Goal: Task Accomplishment & Management: Manage account settings

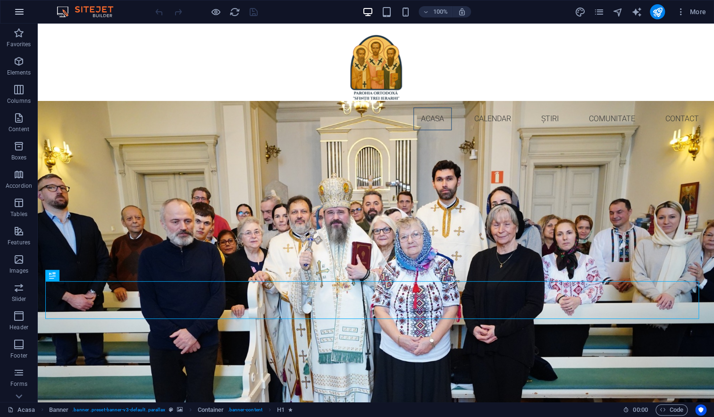
click at [17, 11] on icon "button" at bounding box center [19, 11] width 11 height 11
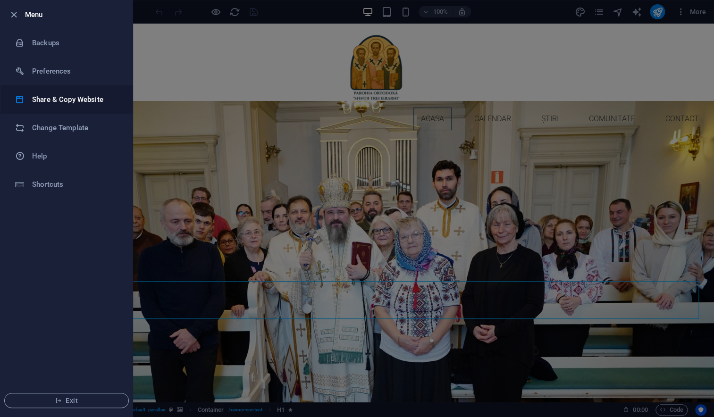
click at [42, 101] on h6 "Share & Copy Website" at bounding box center [75, 99] width 87 height 11
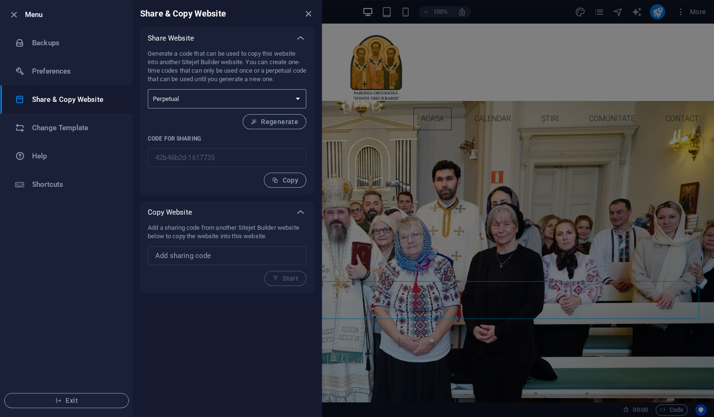
click at [190, 99] on select "One-time Perpetual" at bounding box center [227, 98] width 159 height 19
click at [148, 89] on select "One-time Perpetual" at bounding box center [227, 98] width 159 height 19
click at [253, 139] on p "Code for sharing" at bounding box center [227, 139] width 159 height 8
click at [293, 183] on span "Copy" at bounding box center [285, 181] width 26 height 8
click at [277, 178] on icon "button" at bounding box center [275, 180] width 7 height 7
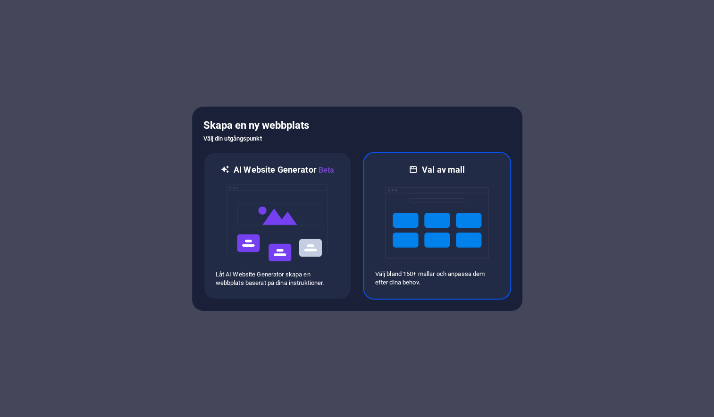
click at [418, 236] on img at bounding box center [437, 223] width 104 height 94
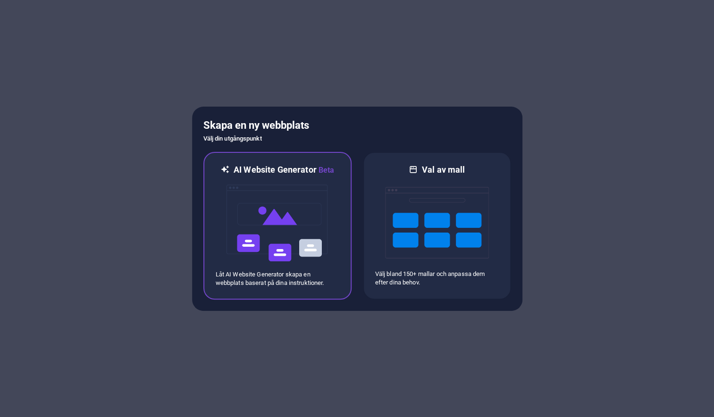
click at [278, 210] on img at bounding box center [278, 223] width 104 height 94
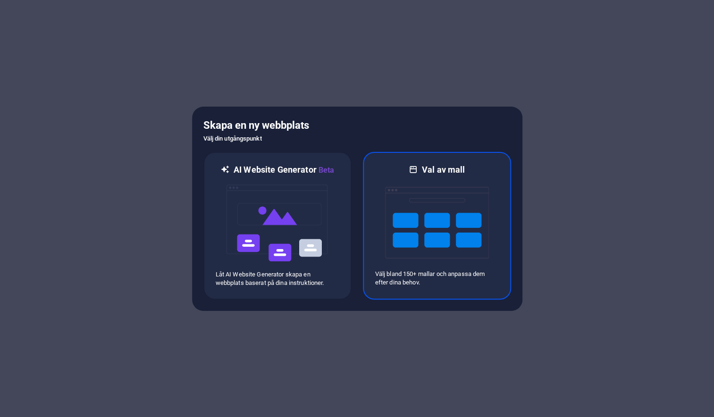
click at [430, 209] on img at bounding box center [437, 223] width 104 height 94
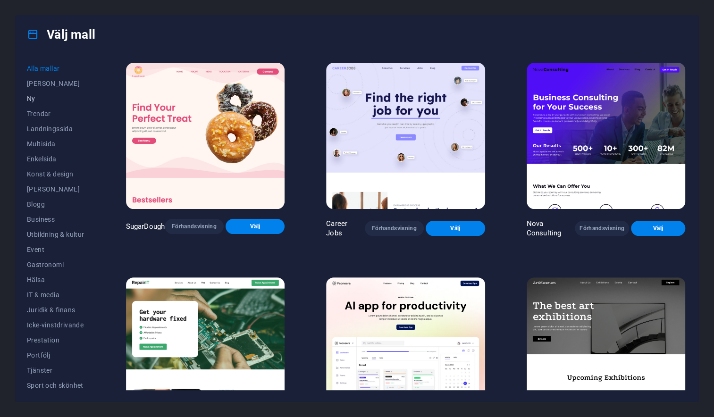
click at [34, 97] on span "Ny" at bounding box center [56, 99] width 58 height 8
click at [52, 67] on span "Alla mallar" at bounding box center [56, 69] width 58 height 8
click at [50, 84] on span "[PERSON_NAME]" at bounding box center [56, 84] width 58 height 8
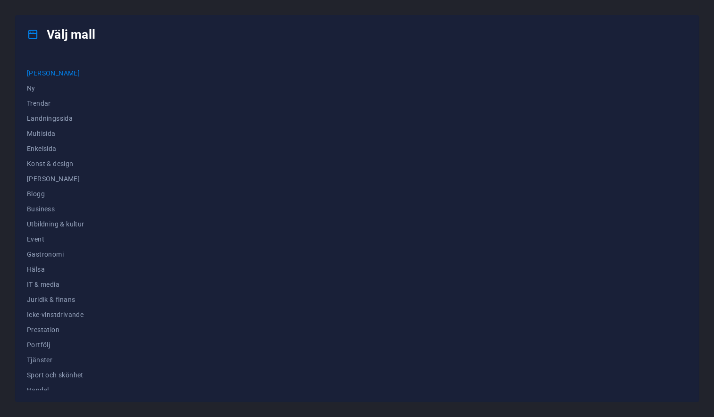
scroll to position [12, 0]
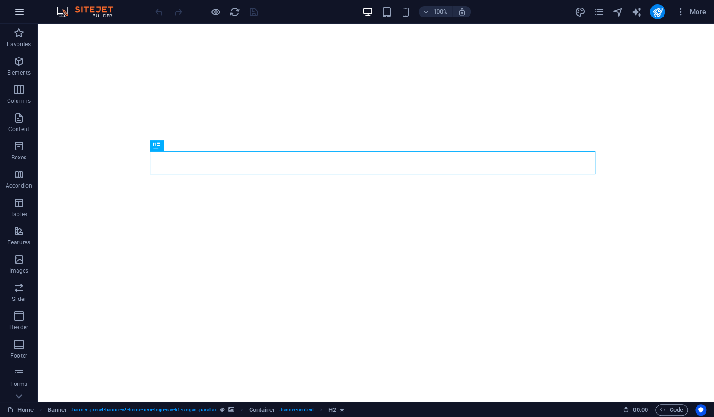
click at [24, 14] on icon "button" at bounding box center [19, 11] width 11 height 11
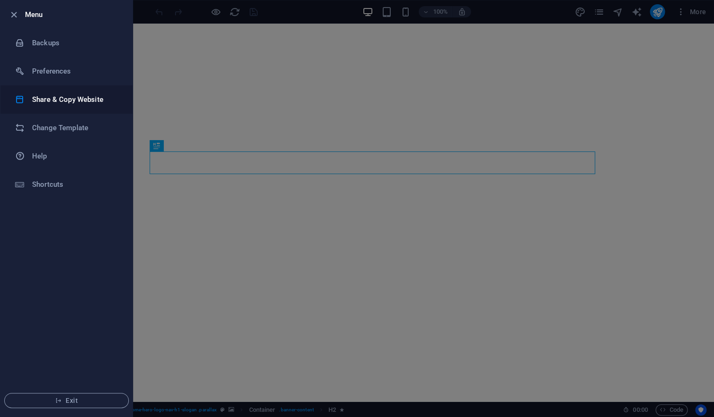
click at [38, 98] on h6 "Share & Copy Website" at bounding box center [75, 99] width 87 height 11
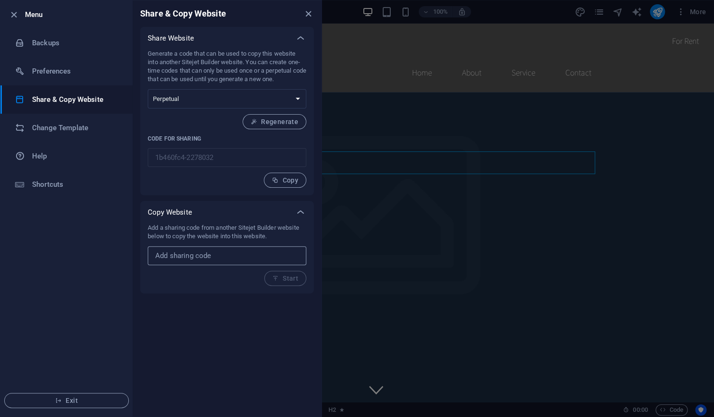
click at [186, 252] on input "text" at bounding box center [227, 255] width 159 height 19
click at [181, 261] on input "text" at bounding box center [227, 255] width 159 height 19
paste input "42b46b2d-1617735"
type input "42b46b2d-1617735"
click at [286, 280] on span "Start" at bounding box center [285, 279] width 26 height 8
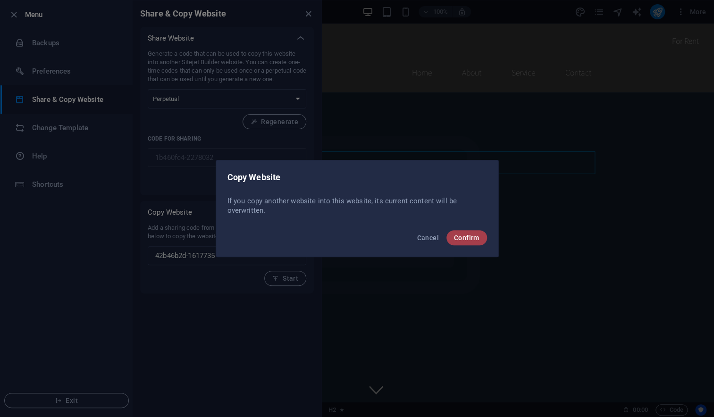
click at [461, 240] on span "Confirm" at bounding box center [466, 238] width 25 height 8
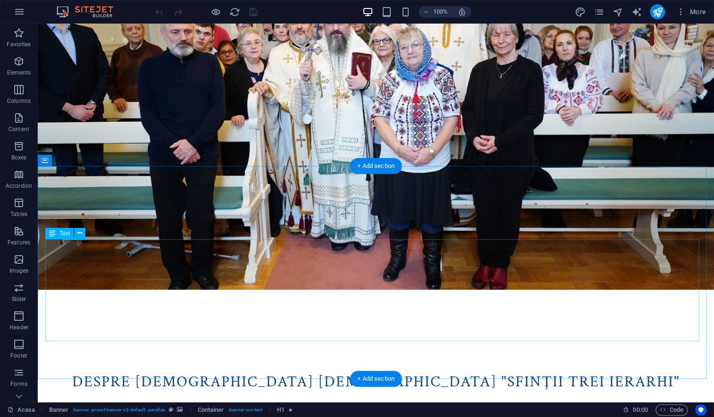
scroll to position [337, 0]
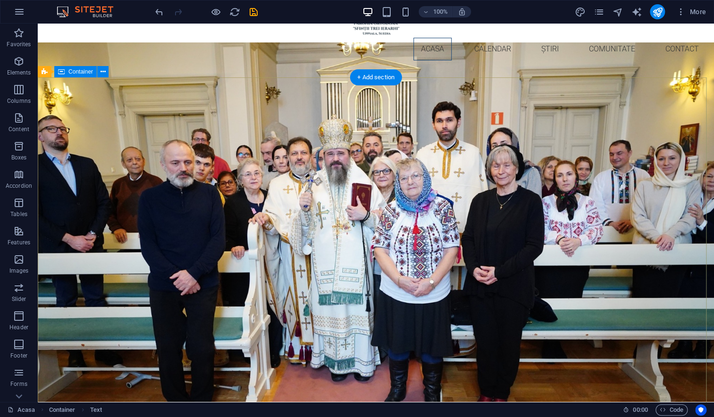
scroll to position [0, 0]
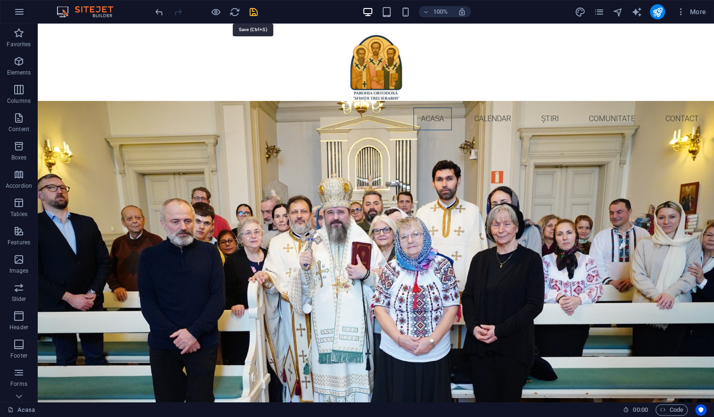
click at [253, 14] on icon "save" at bounding box center [253, 12] width 11 height 11
click at [680, 13] on icon "button" at bounding box center [680, 11] width 9 height 9
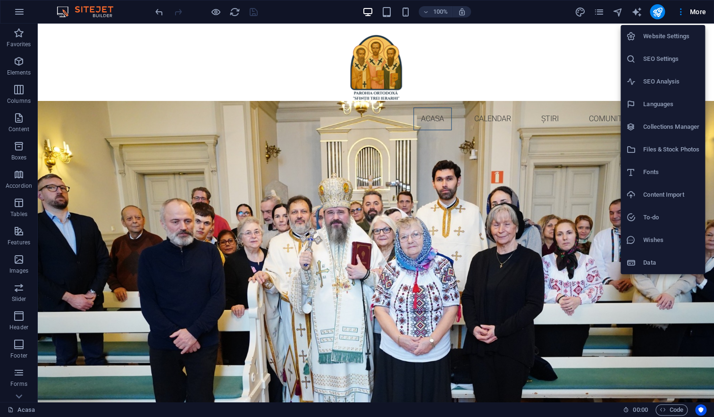
click at [616, 13] on div at bounding box center [357, 208] width 714 height 417
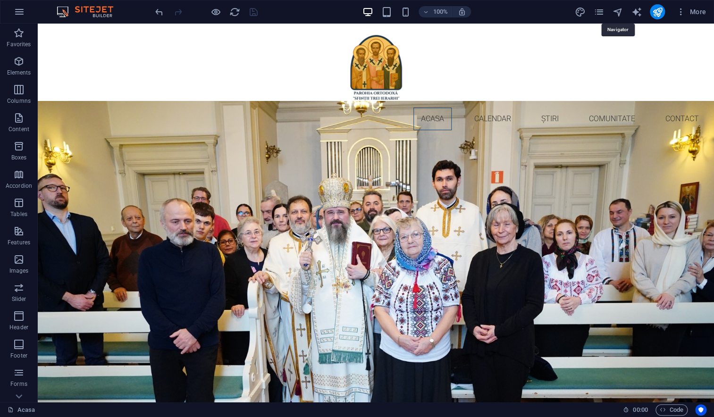
click at [618, 13] on icon "navigator" at bounding box center [617, 12] width 11 height 11
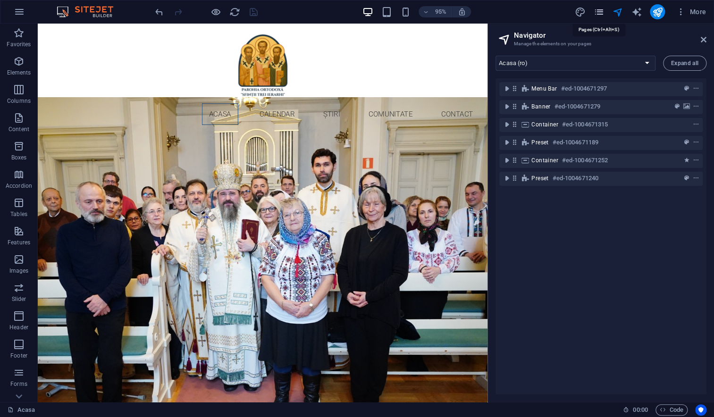
click at [602, 10] on icon "pages" at bounding box center [598, 12] width 11 height 11
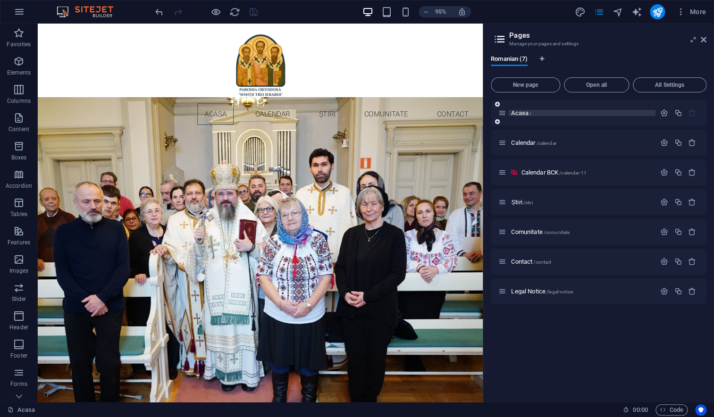
click at [523, 114] on span "Acasa /" at bounding box center [521, 113] width 20 height 7
click at [521, 144] on span "Calendar /calendar" at bounding box center [533, 142] width 45 height 7
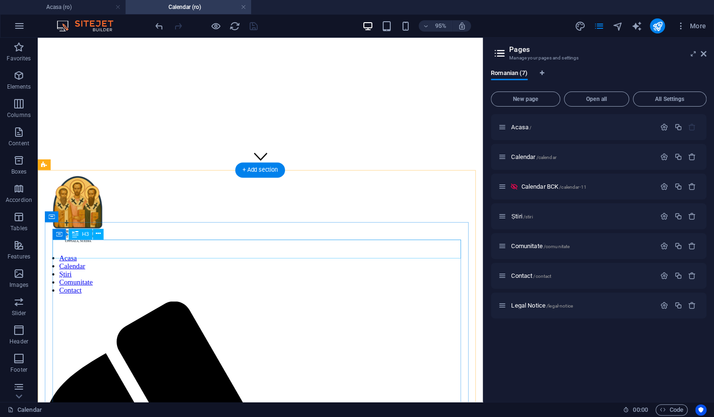
scroll to position [236, 0]
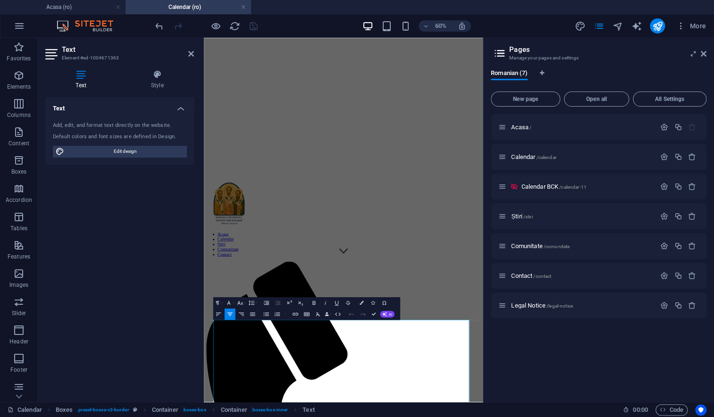
scroll to position [0, 0]
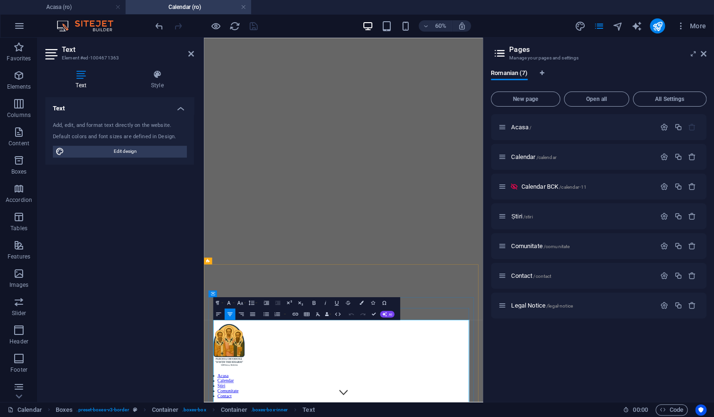
click at [339, 315] on icon "button" at bounding box center [337, 314] width 7 height 7
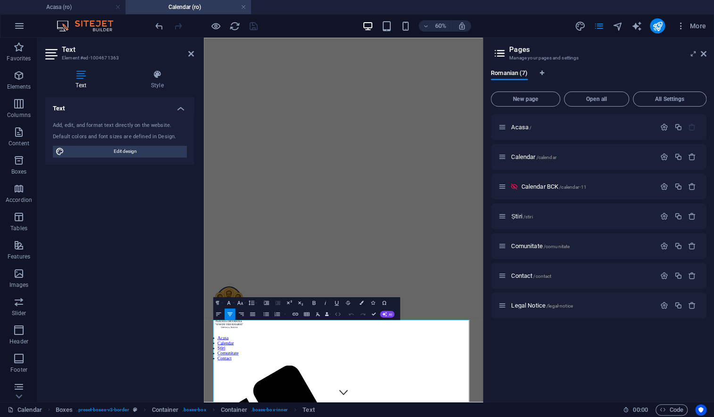
scroll to position [360, 0]
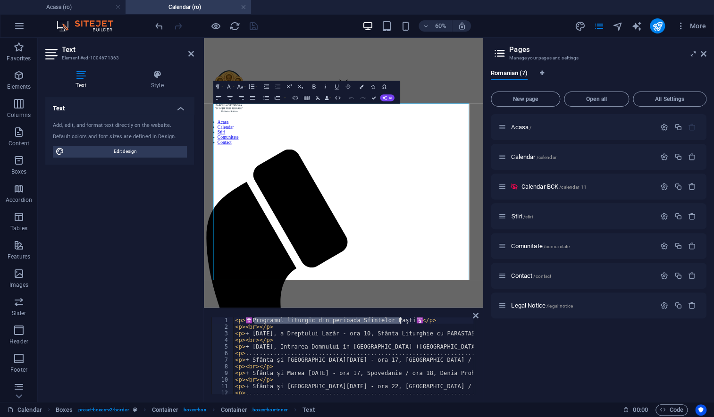
drag, startPoint x: 254, startPoint y: 320, endPoint x: 402, endPoint y: 320, distance: 147.7
click at [402, 320] on div "< p > ☦️Programul liturgic din perioada Sfintelor [PERSON_NAME] </ p > < p > < …" at bounding box center [526, 361] width 586 height 89
paste textarea "Programul liturgic pe luna octombrie ([GEOGRAPHIC_DATA])"
type textarea "<p>☦️PProgramul liturgic pe luna octombrie (Brumărel)🛐</p>"
drag, startPoint x: 261, startPoint y: 177, endPoint x: 615, endPoint y: 172, distance: 353.6
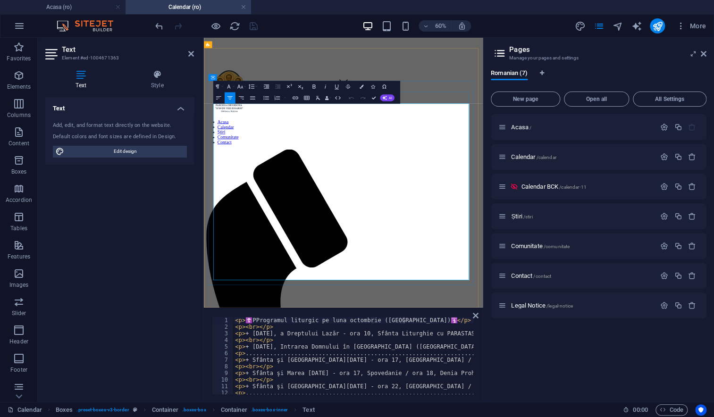
drag, startPoint x: 247, startPoint y: 197, endPoint x: 626, endPoint y: 195, distance: 379.0
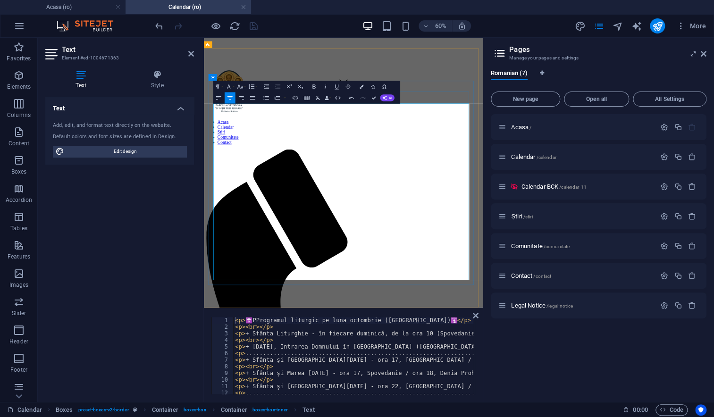
drag, startPoint x: 257, startPoint y: 222, endPoint x: 617, endPoint y: 226, distance: 360.2
drag, startPoint x: 633, startPoint y: 202, endPoint x: 235, endPoint y: 198, distance: 397.9
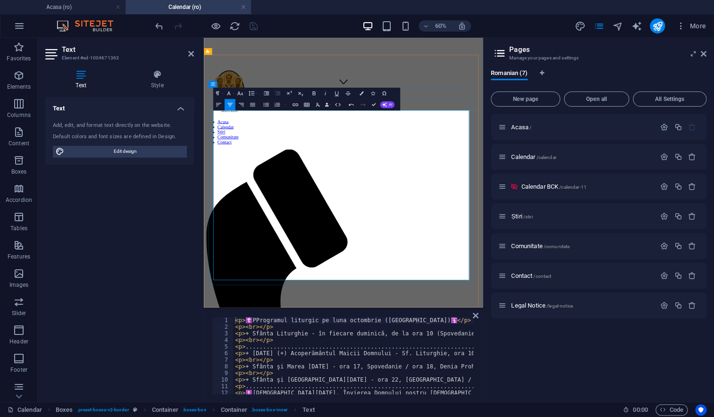
scroll to position [349, 0]
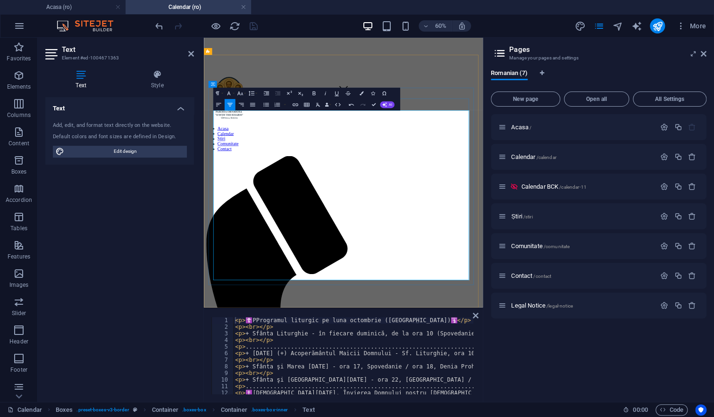
drag, startPoint x: 250, startPoint y: 245, endPoint x: 624, endPoint y: 245, distance: 374.8
drag, startPoint x: 286, startPoint y: 266, endPoint x: 593, endPoint y: 267, distance: 307.3
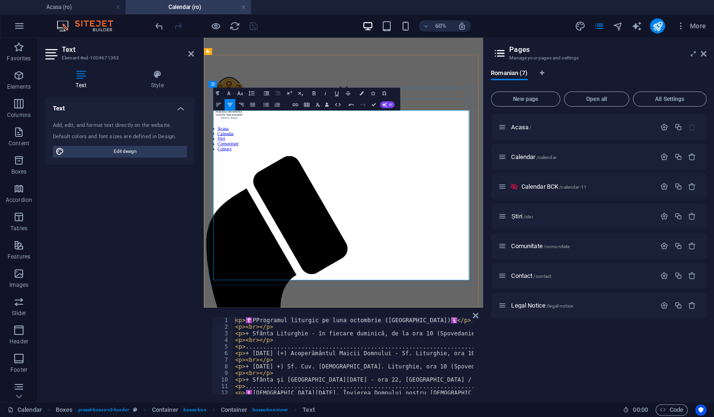
scroll to position [173, 3]
drag, startPoint x: 224, startPoint y: 288, endPoint x: 603, endPoint y: 437, distance: 406.5
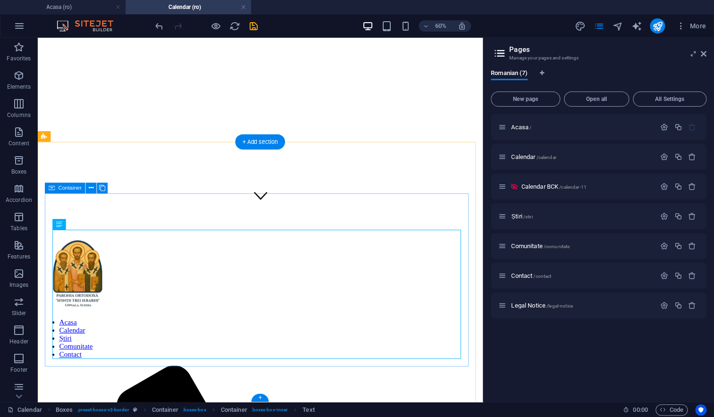
scroll to position [268, 0]
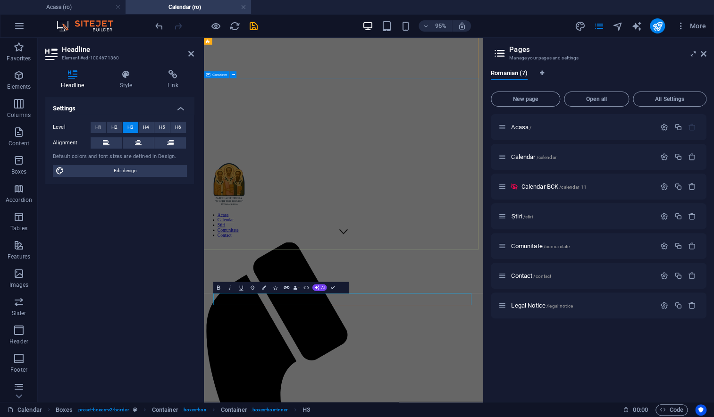
scroll to position [24, 0]
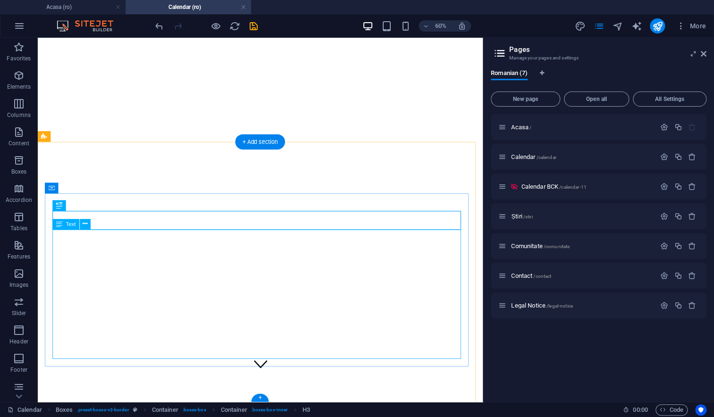
scroll to position [268, 0]
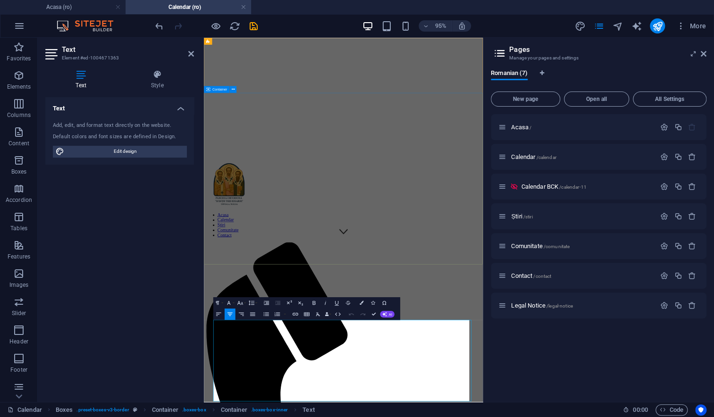
scroll to position [0, 0]
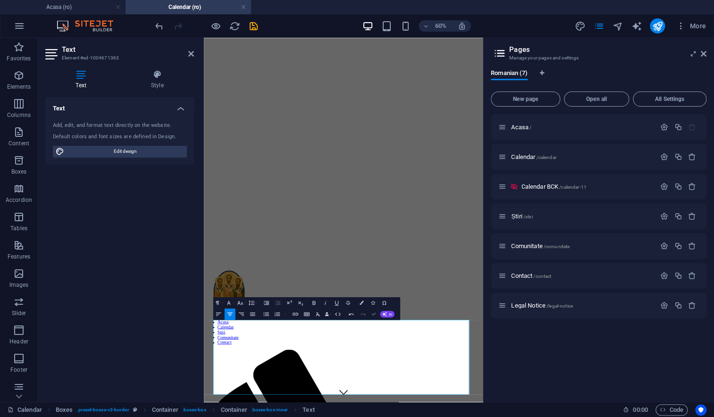
scroll to position [257, 0]
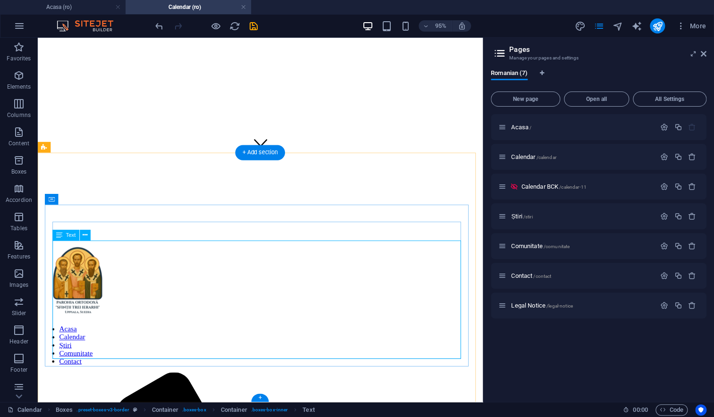
scroll to position [0, 0]
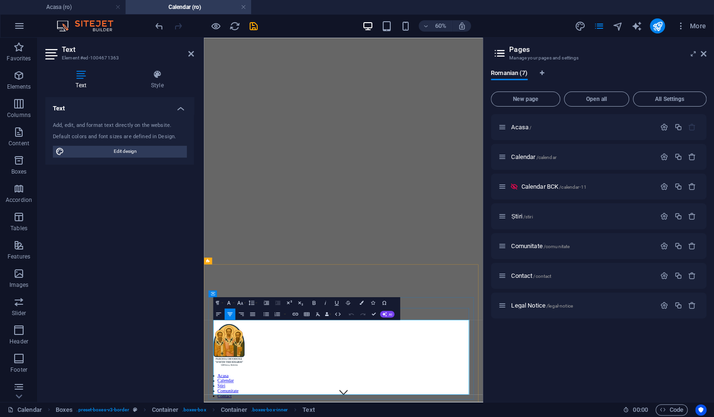
copy p "("
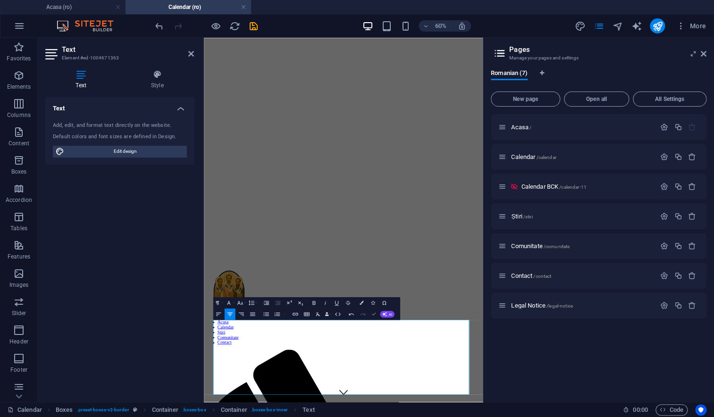
scroll to position [257, 0]
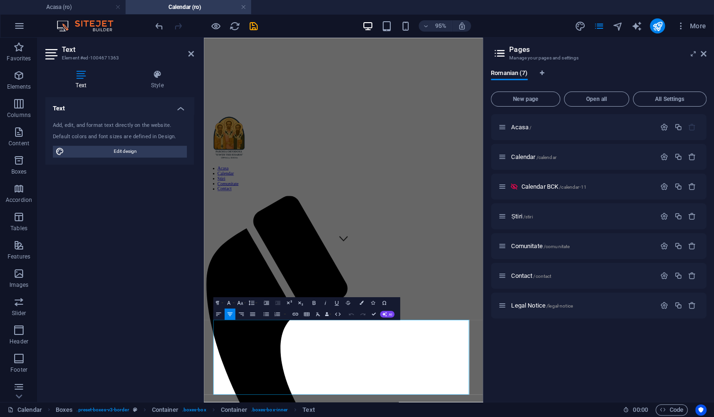
scroll to position [0, 0]
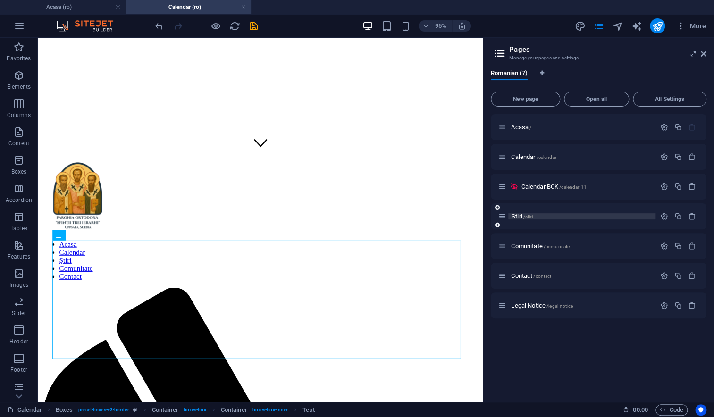
click at [512, 216] on span "Știri /stiri" at bounding box center [521, 216] width 21 height 7
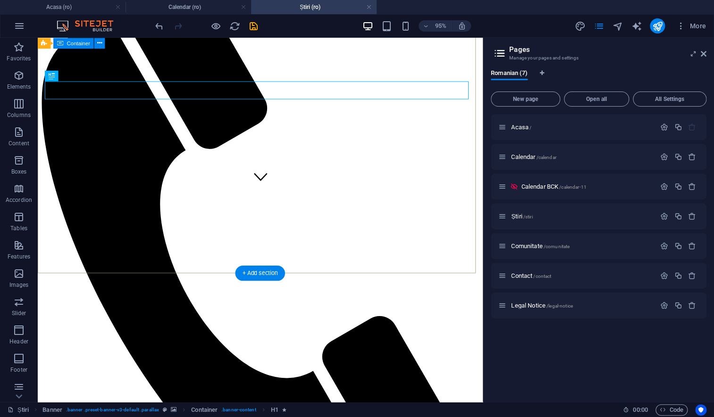
scroll to position [0, 0]
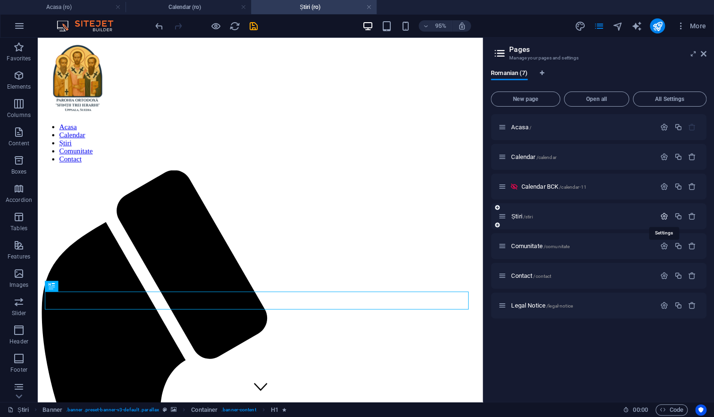
click at [663, 216] on icon "button" at bounding box center [664, 216] width 8 height 8
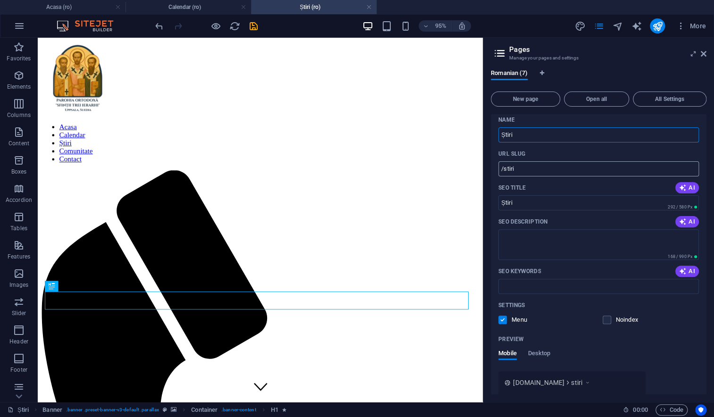
scroll to position [128, 0]
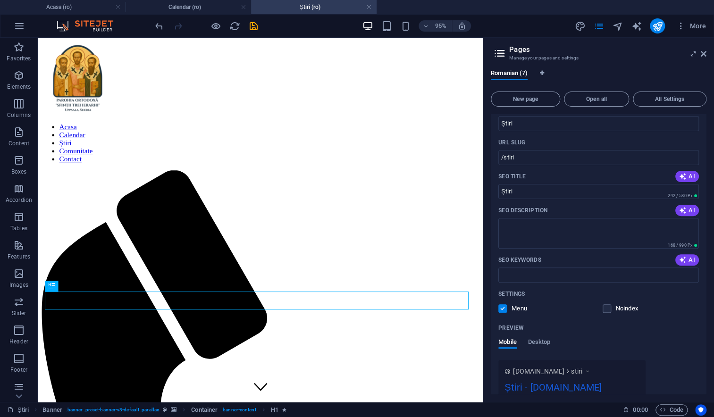
click at [504, 308] on label at bounding box center [502, 308] width 8 height 8
click at [0, 0] on input "checkbox" at bounding box center [0, 0] width 0 height 0
click at [254, 27] on icon "save" at bounding box center [253, 26] width 11 height 11
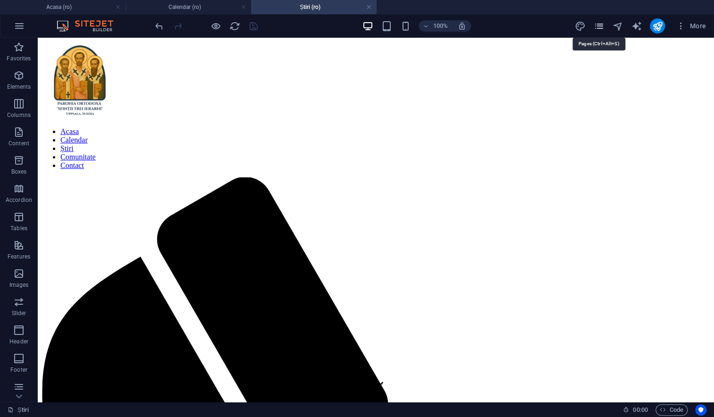
click at [602, 27] on icon "pages" at bounding box center [598, 26] width 11 height 11
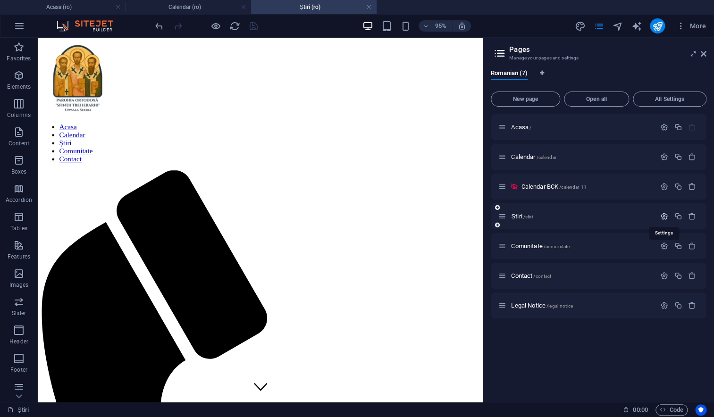
click at [666, 219] on icon "button" at bounding box center [664, 216] width 8 height 8
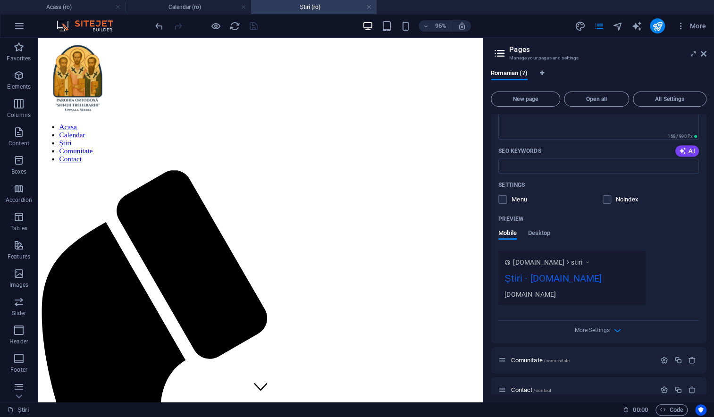
scroll to position [292, 0]
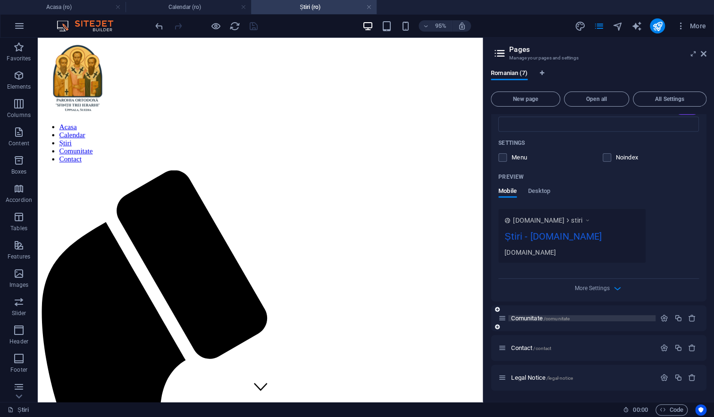
click at [521, 321] on span "Comunitate /comunitate" at bounding box center [540, 318] width 59 height 7
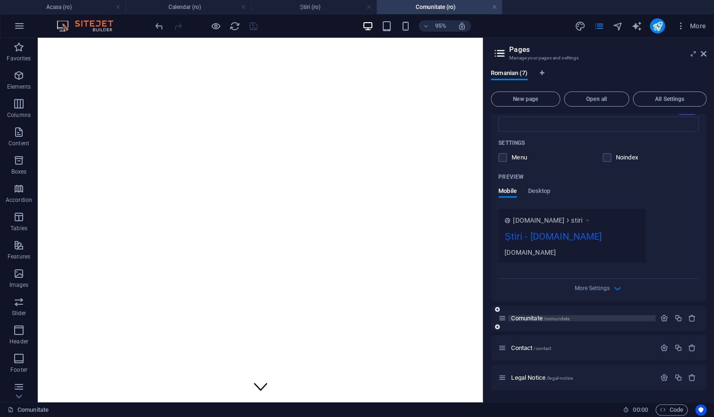
click at [522, 320] on span "Comunitate /comunitate" at bounding box center [540, 318] width 59 height 7
click at [661, 318] on icon "button" at bounding box center [664, 318] width 8 height 8
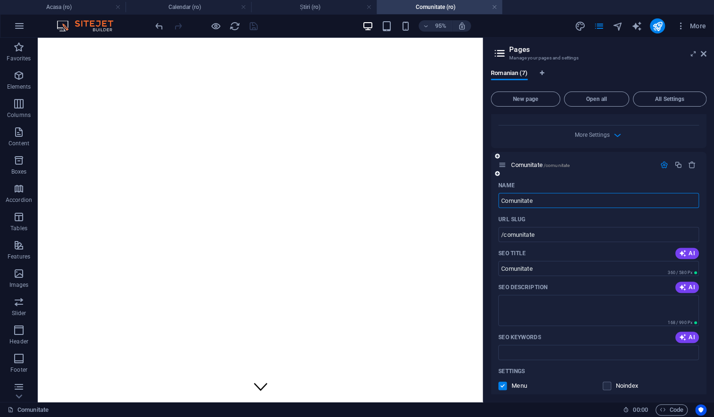
scroll to position [454, 0]
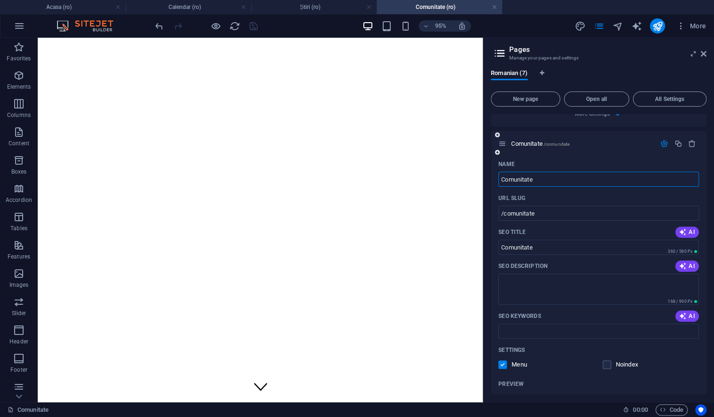
click at [504, 369] on label at bounding box center [502, 365] width 8 height 8
click at [0, 0] on input "checkbox" at bounding box center [0, 0] width 0 height 0
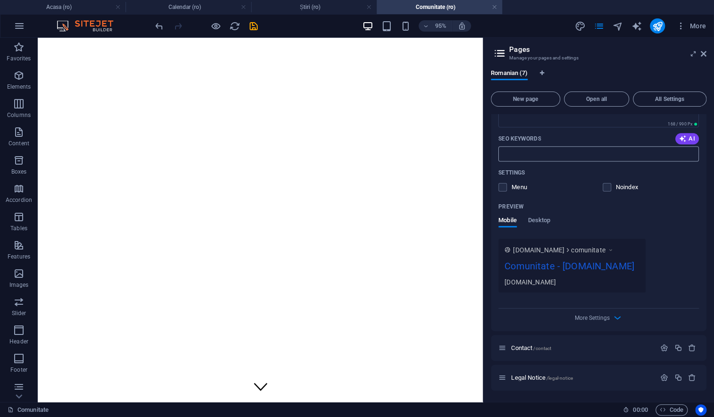
scroll to position [657, 0]
click at [523, 348] on span "Contact /contact" at bounding box center [531, 348] width 40 height 7
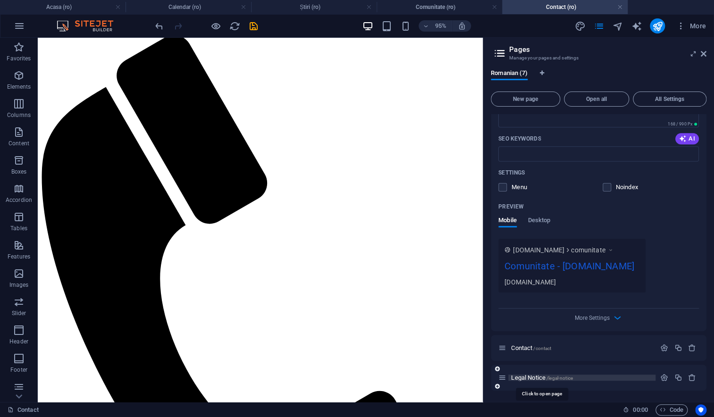
click at [523, 379] on span "Legal Notice /legal-notice" at bounding box center [541, 377] width 61 height 7
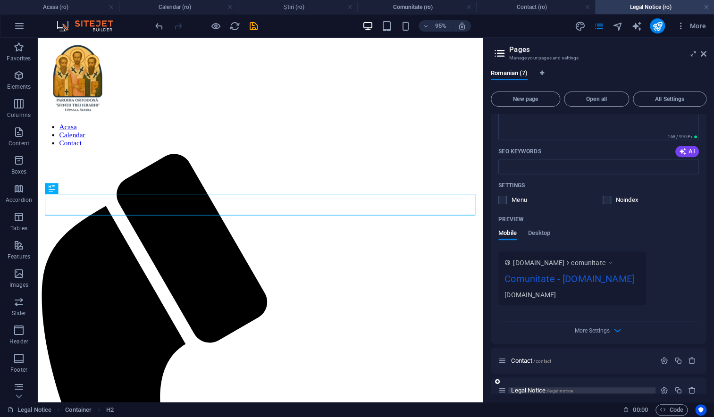
scroll to position [0, 0]
click at [701, 54] on icon at bounding box center [704, 54] width 6 height 8
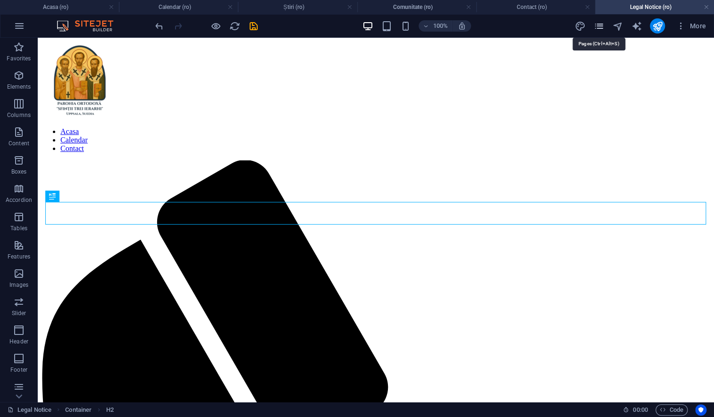
click at [599, 27] on icon "pages" at bounding box center [598, 26] width 11 height 11
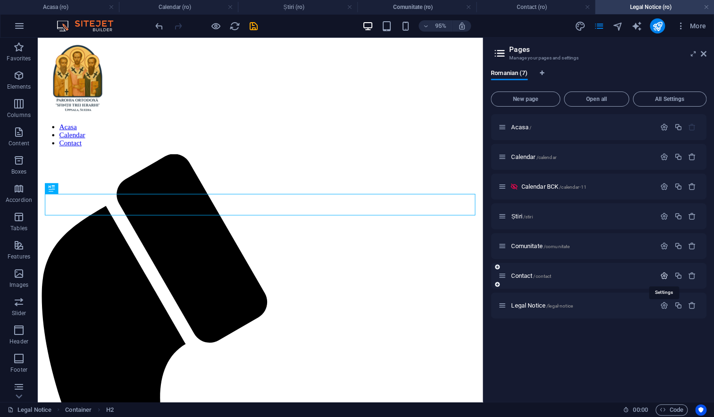
click at [665, 277] on icon "button" at bounding box center [664, 276] width 8 height 8
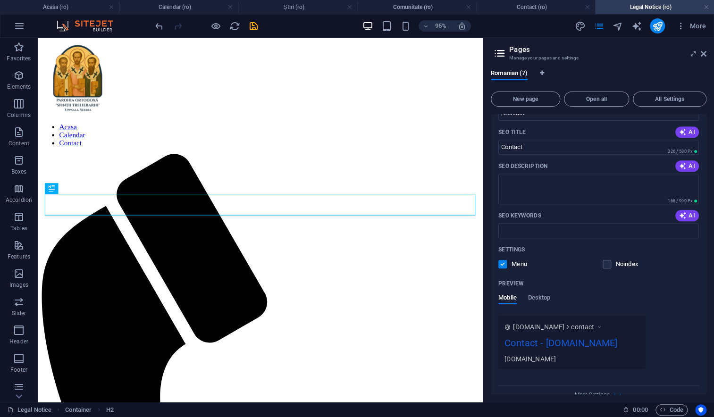
scroll to position [229, 0]
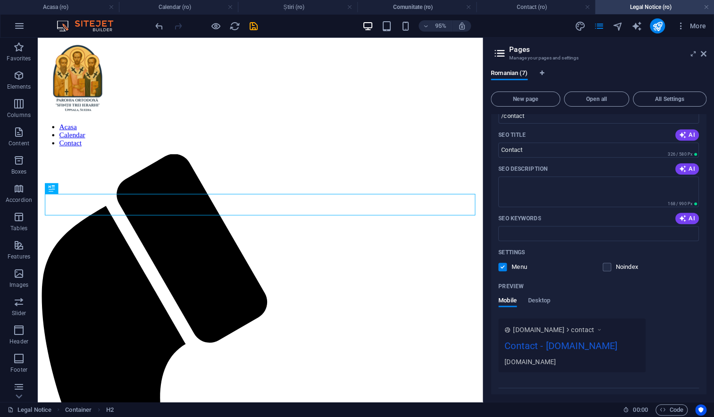
click at [503, 269] on label at bounding box center [502, 267] width 8 height 8
click at [0, 0] on input "checkbox" at bounding box center [0, 0] width 0 height 0
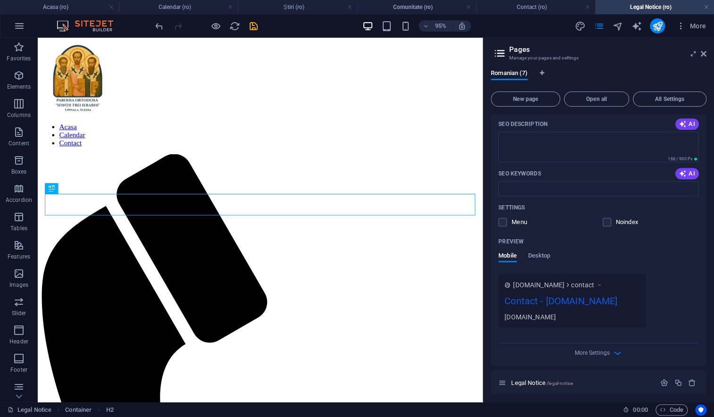
scroll to position [292, 0]
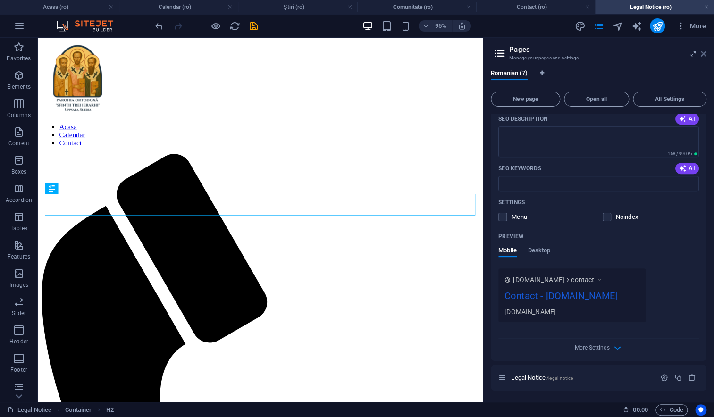
click at [704, 55] on icon at bounding box center [704, 54] width 6 height 8
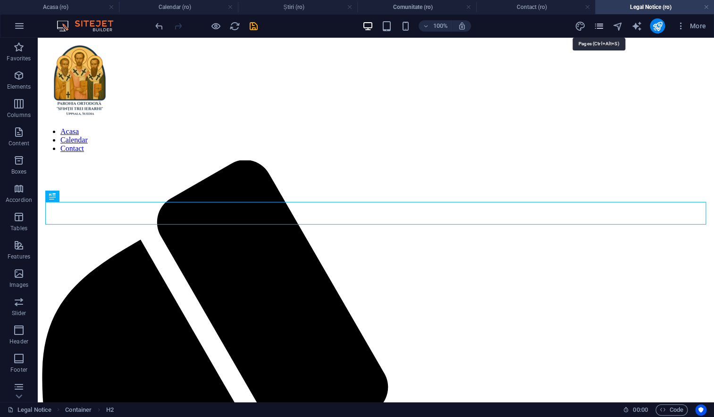
click at [602, 27] on icon "pages" at bounding box center [598, 26] width 11 height 11
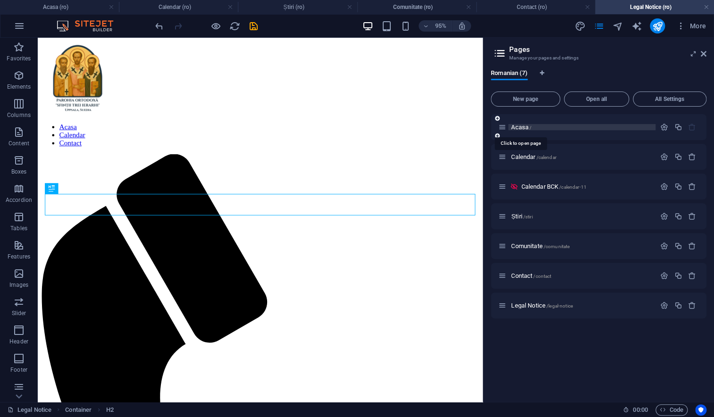
click at [518, 126] on span "Acasa /" at bounding box center [521, 127] width 20 height 7
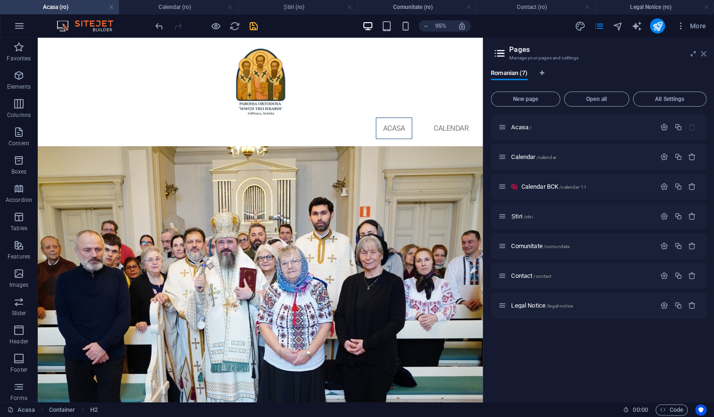
click at [702, 54] on icon at bounding box center [704, 54] width 6 height 8
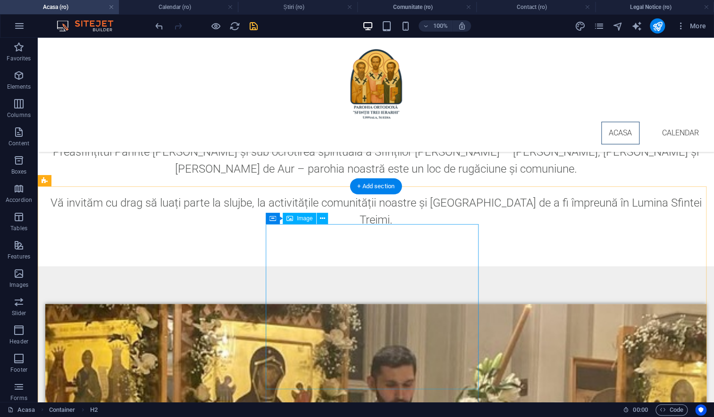
scroll to position [643, 0]
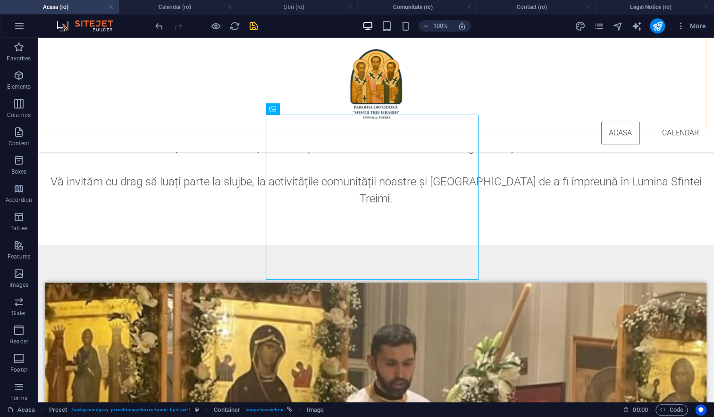
click at [325, 118] on div "Acasa Calendar" at bounding box center [376, 95] width 676 height 114
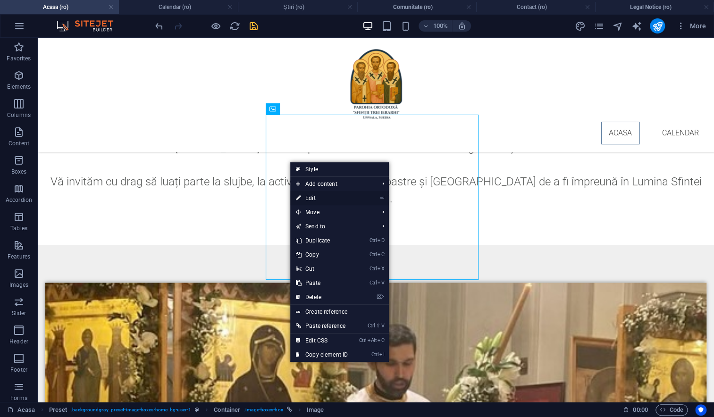
click at [304, 197] on link "⏎ Edit" at bounding box center [321, 198] width 63 height 14
select select "%"
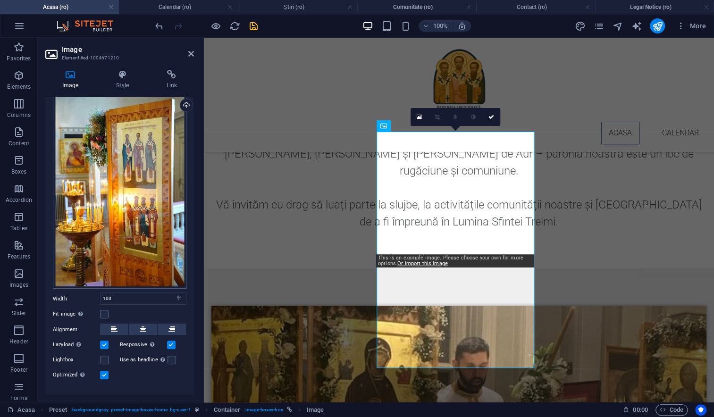
scroll to position [44, 0]
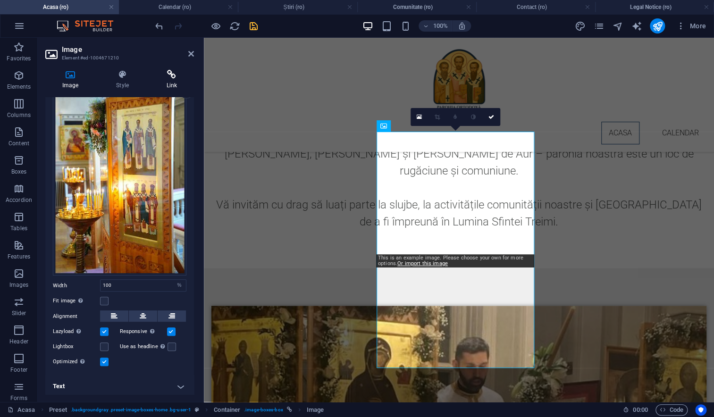
click at [168, 76] on icon at bounding box center [172, 74] width 44 height 9
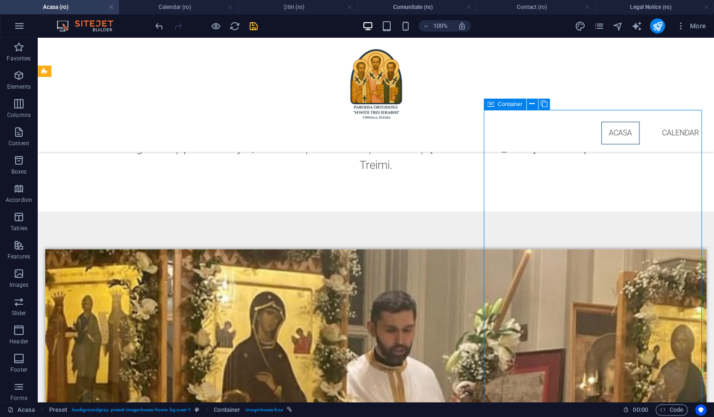
scroll to position [643, 0]
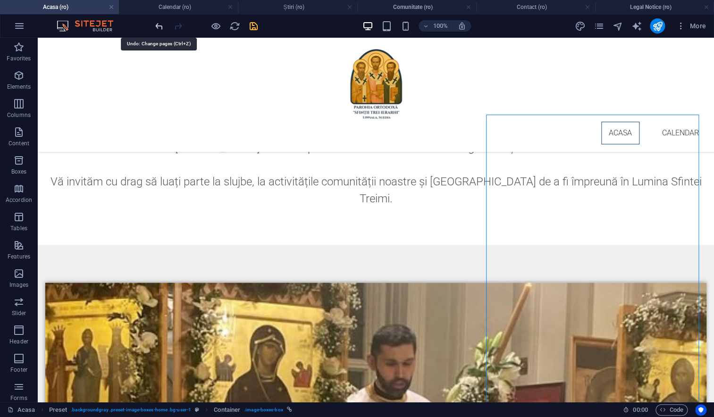
click at [160, 25] on icon "undo" at bounding box center [159, 26] width 11 height 11
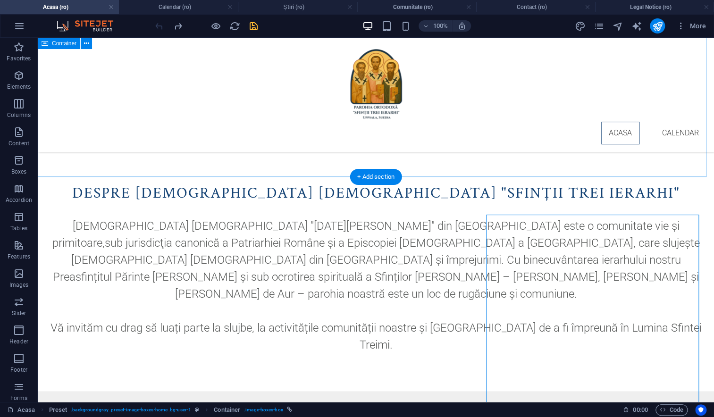
scroll to position [492, 0]
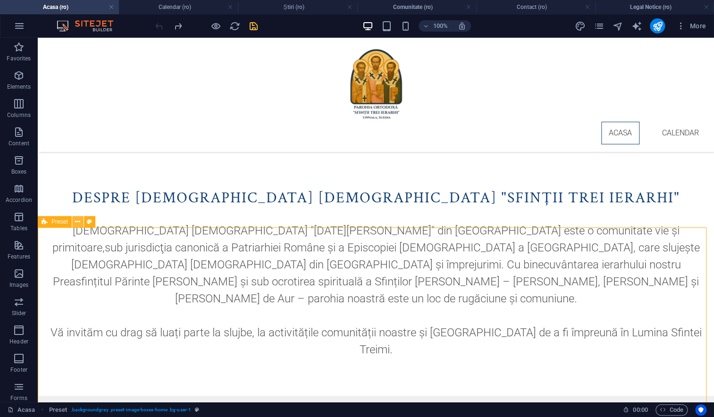
click at [80, 223] on icon at bounding box center [77, 222] width 5 height 10
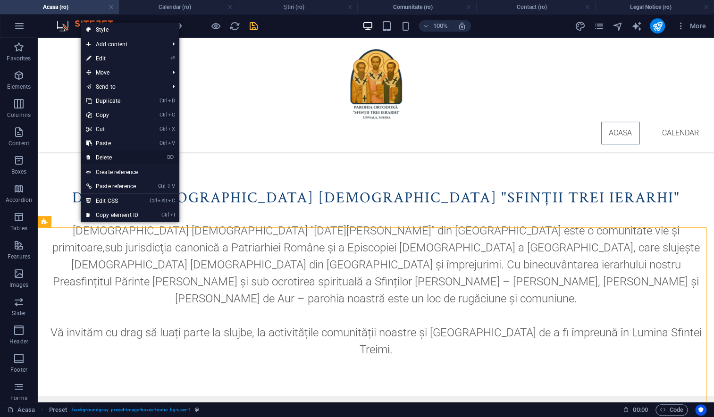
click at [108, 158] on link "⌦ Delete" at bounding box center [112, 158] width 63 height 14
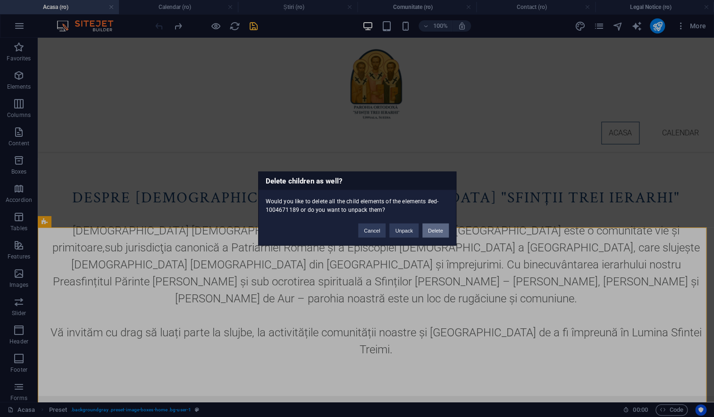
click at [432, 233] on button "Delete" at bounding box center [435, 231] width 26 height 14
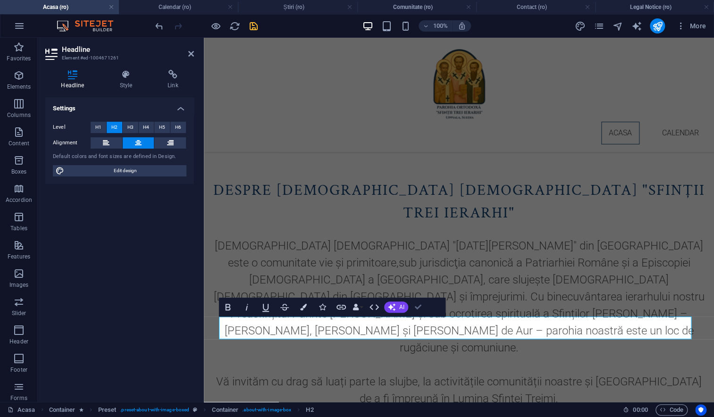
scroll to position [448, 0]
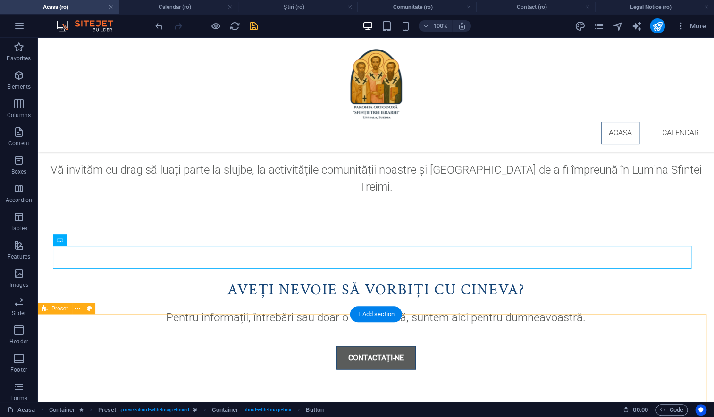
scroll to position [658, 0]
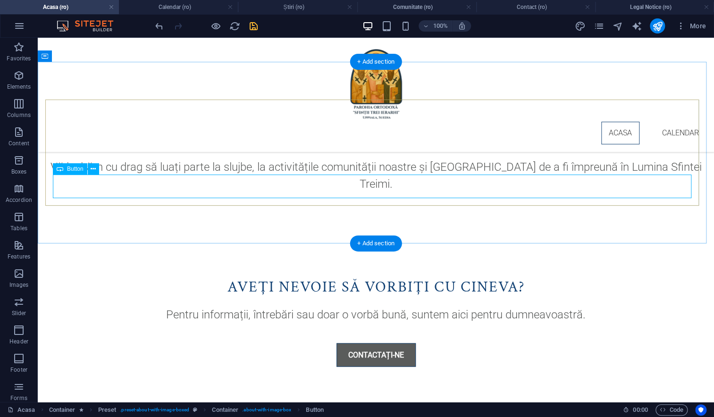
click at [362, 343] on div "Contactați-ne" at bounding box center [376, 355] width 646 height 24
click at [93, 171] on icon at bounding box center [93, 169] width 5 height 10
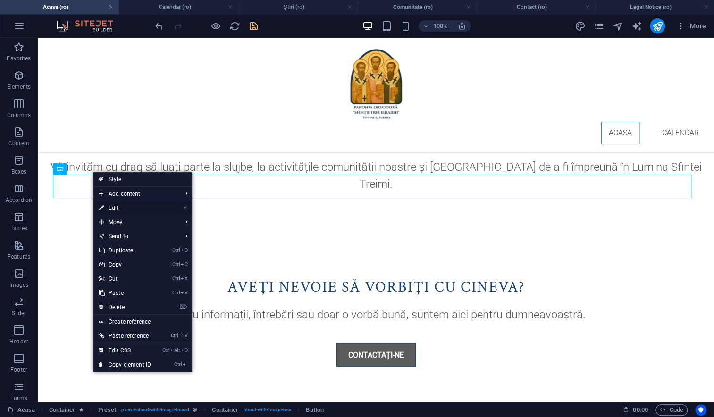
click at [110, 205] on link "⏎ Edit" at bounding box center [124, 208] width 63 height 14
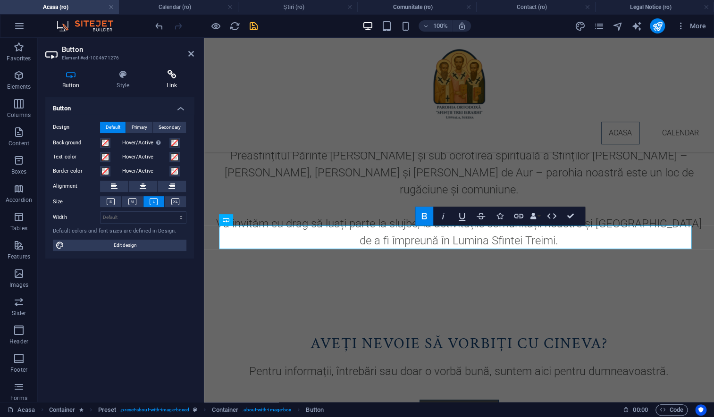
click at [166, 79] on h4 "Link" at bounding box center [172, 80] width 44 height 20
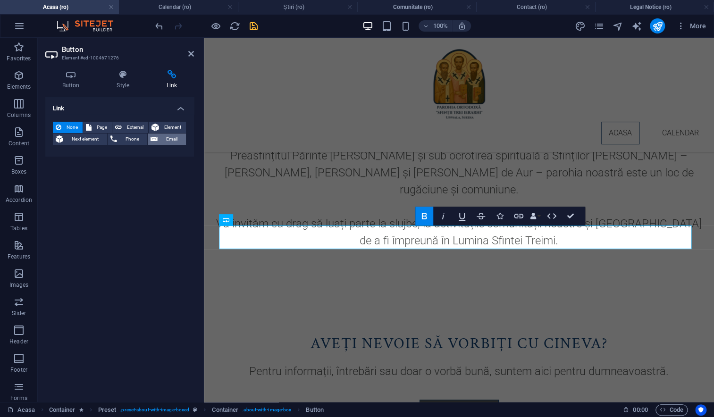
click at [164, 139] on span "Email" at bounding box center [171, 139] width 23 height 11
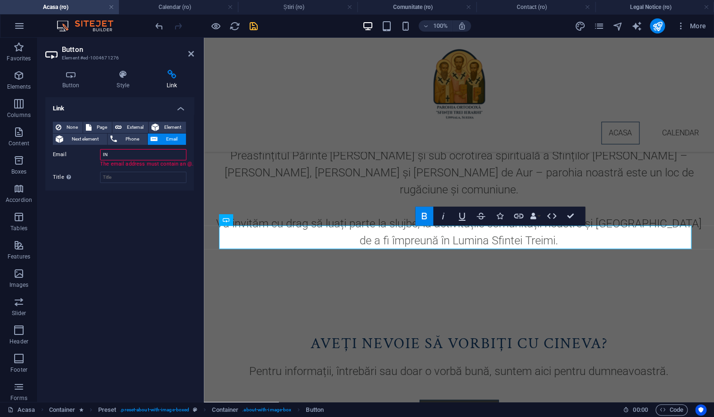
type input "I"
type input "info@paro"
click at [190, 51] on icon at bounding box center [191, 54] width 6 height 8
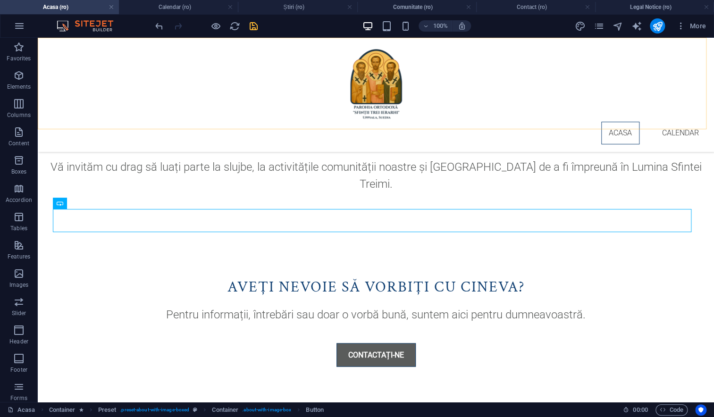
scroll to position [624, 0]
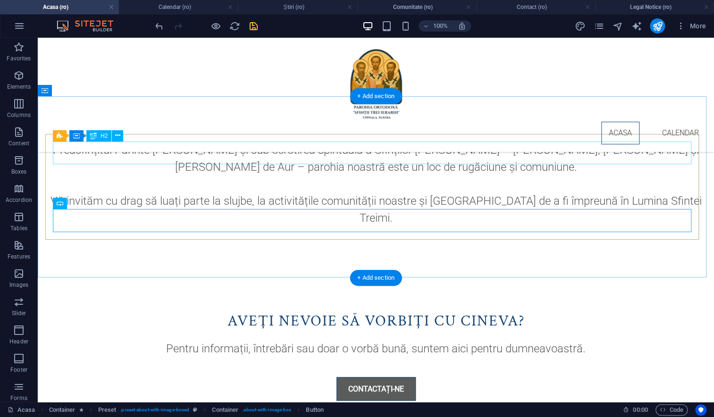
click at [332, 310] on div "Aveți nevoie să vorbiți CU CINEVA?" at bounding box center [376, 321] width 646 height 23
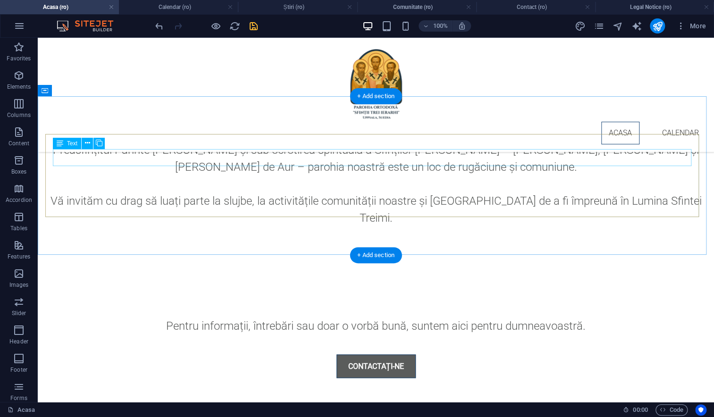
click at [332, 317] on div "Pentru informații, întrebări sau doar o vorbă bună, suntem aici pentru dumneavo…" at bounding box center [376, 325] width 646 height 17
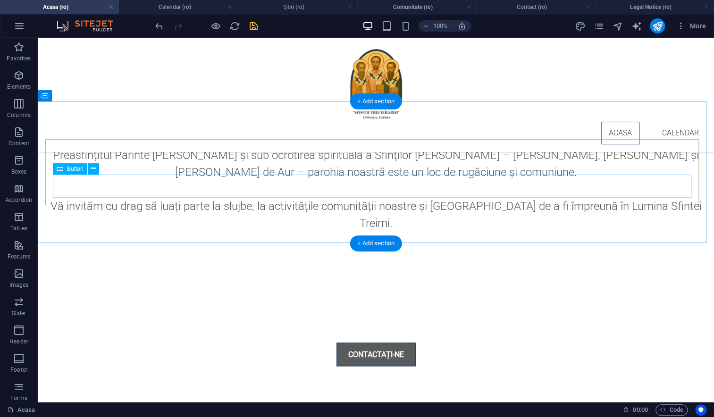
click at [316, 343] on div "Contactați-ne" at bounding box center [376, 355] width 646 height 24
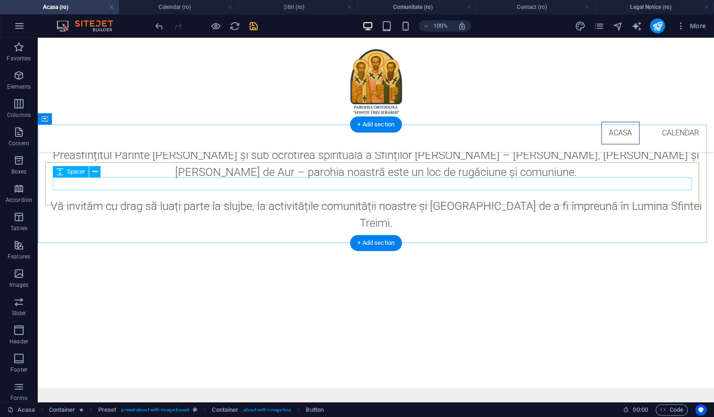
scroll to position [595, 0]
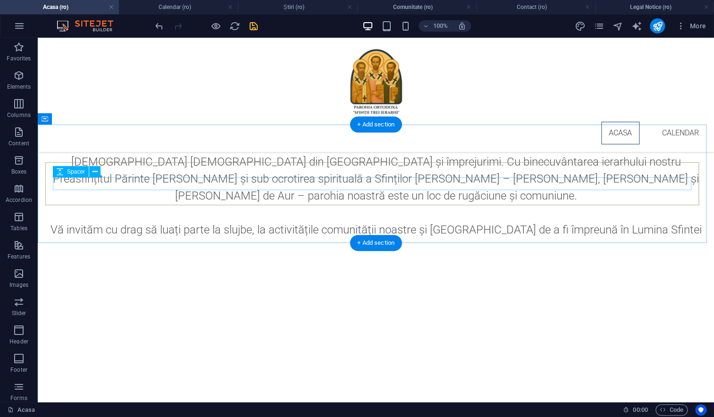
click at [313, 346] on div at bounding box center [376, 352] width 646 height 13
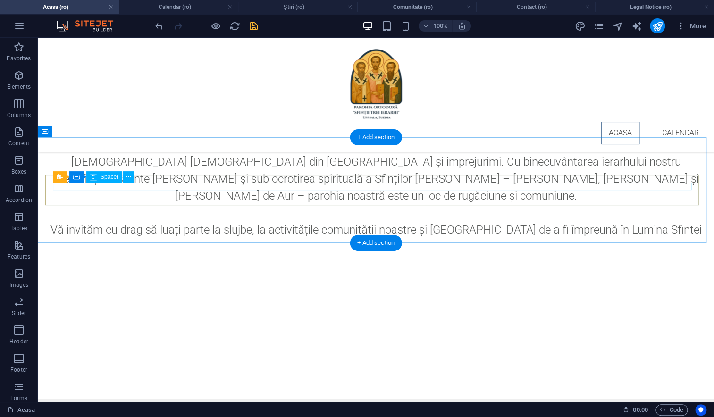
scroll to position [582, 0]
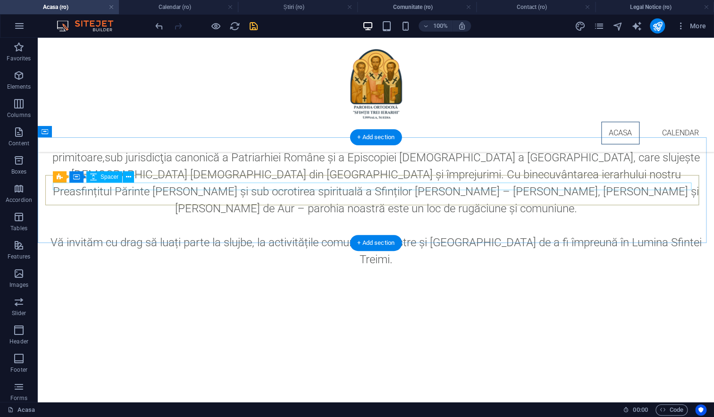
click at [313, 351] on div at bounding box center [376, 355] width 646 height 8
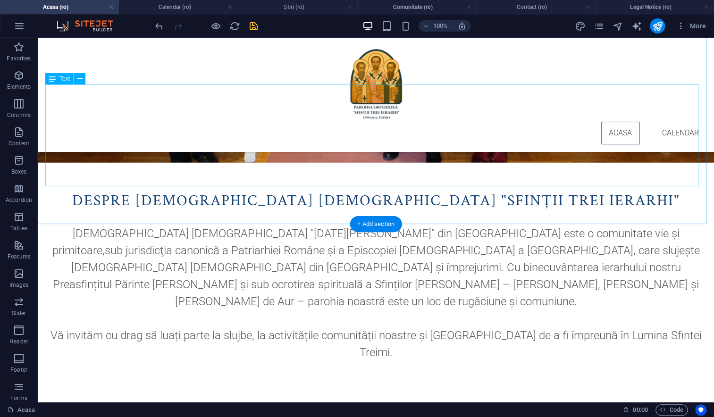
scroll to position [495, 0]
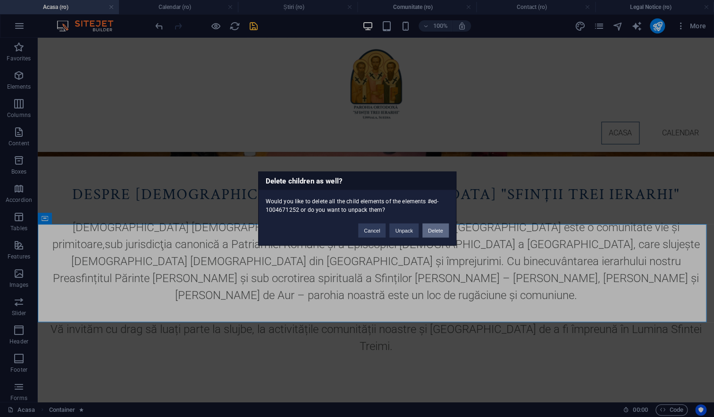
click at [435, 230] on button "Delete" at bounding box center [435, 231] width 26 height 14
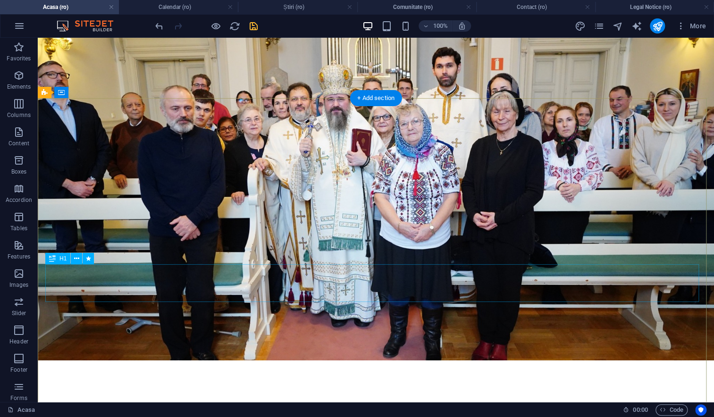
scroll to position [0, 0]
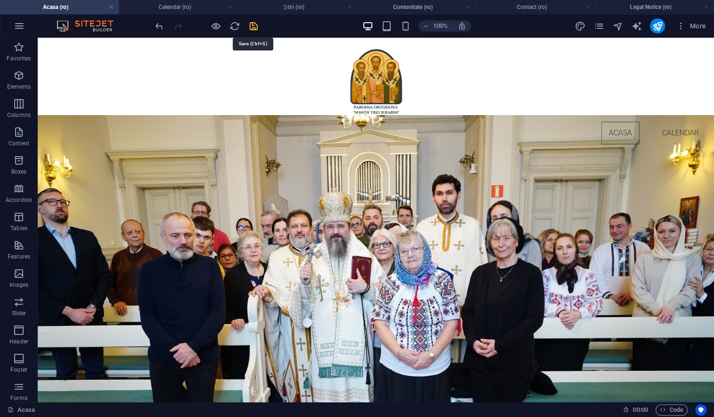
click at [255, 26] on icon "save" at bounding box center [253, 26] width 11 height 11
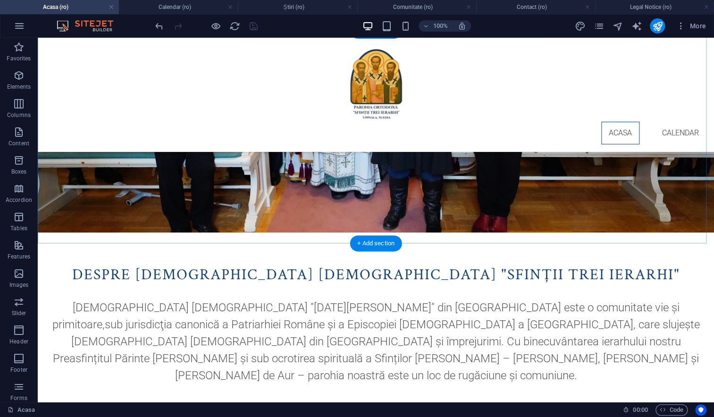
scroll to position [476, 0]
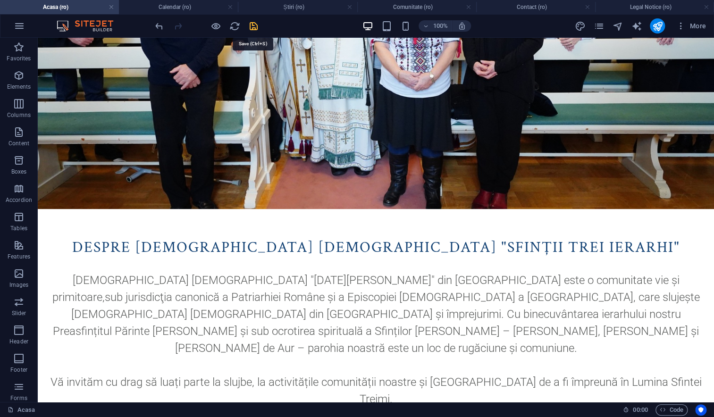
click at [254, 29] on icon "save" at bounding box center [253, 26] width 11 height 11
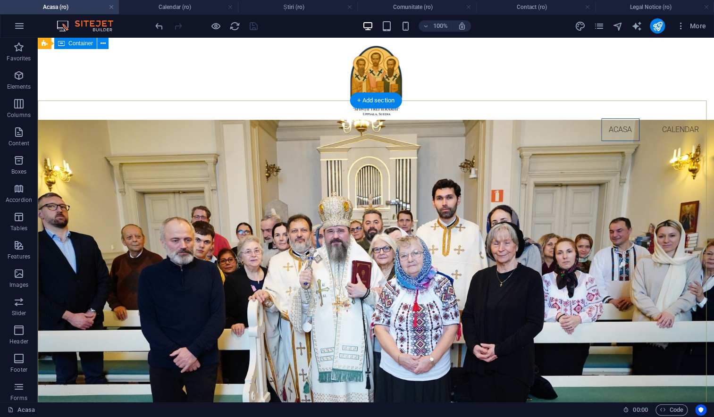
scroll to position [0, 0]
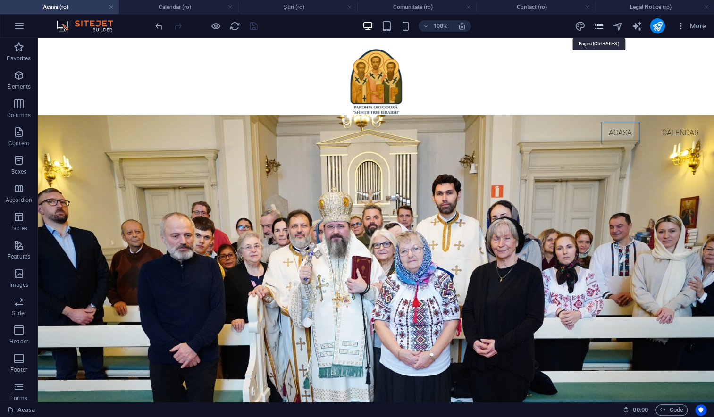
click at [600, 29] on icon "pages" at bounding box center [598, 26] width 11 height 11
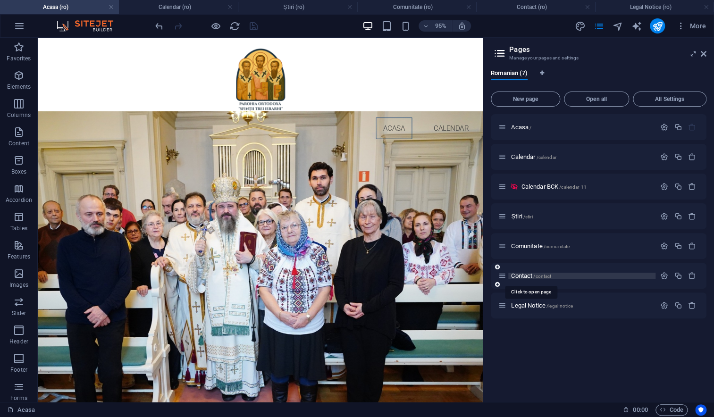
click at [516, 276] on span "Contact /contact" at bounding box center [531, 275] width 40 height 7
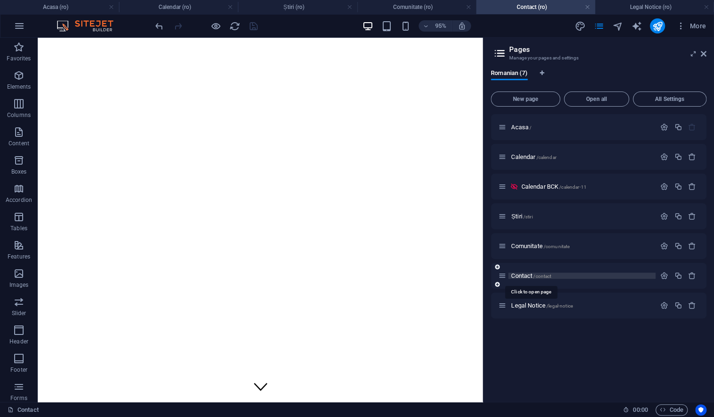
scroll to position [465, 0]
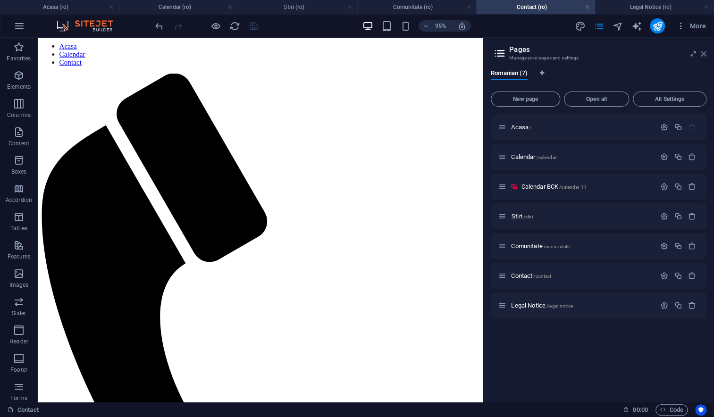
click at [704, 53] on icon at bounding box center [704, 54] width 6 height 8
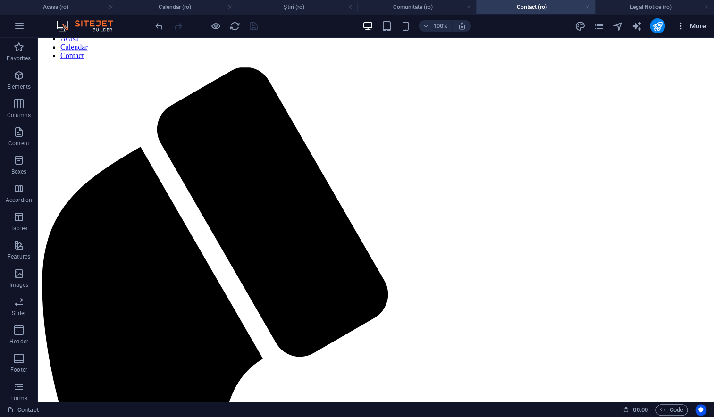
click at [680, 27] on icon "button" at bounding box center [680, 25] width 9 height 9
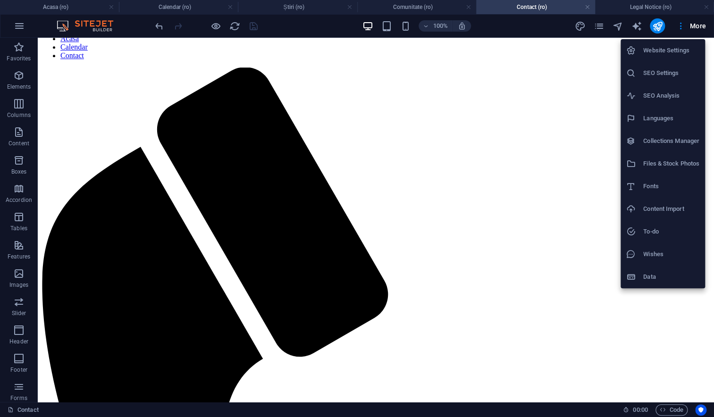
click at [596, 27] on div at bounding box center [357, 208] width 714 height 417
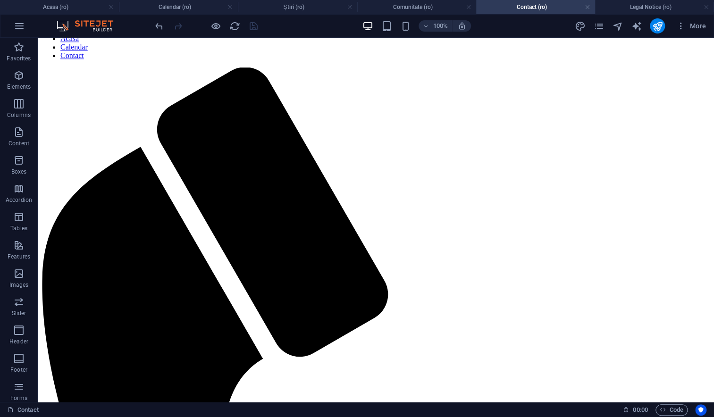
click at [598, 25] on icon "pages" at bounding box center [598, 26] width 11 height 11
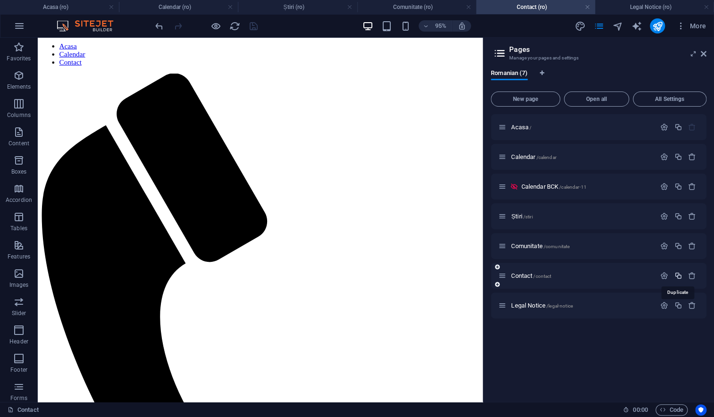
click at [677, 276] on icon "button" at bounding box center [678, 276] width 8 height 8
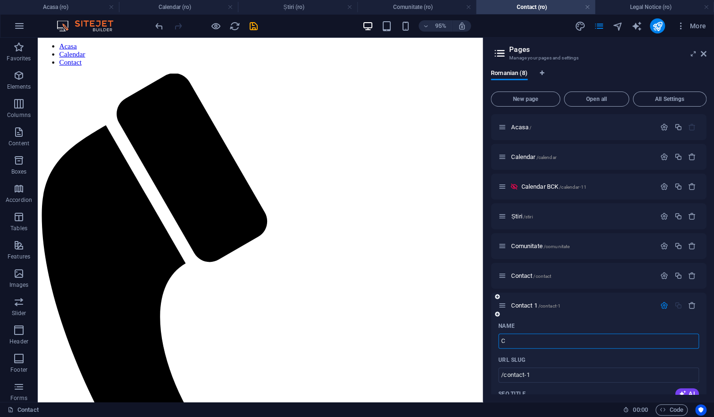
type input "C"
type input "/c"
type input "C"
type input "/cu"
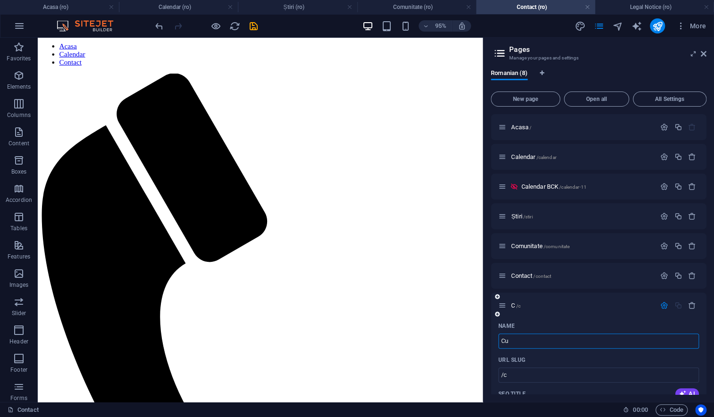
type input "Cu"
type input "CU"
type input "/c"
type input "C"
type input "CUM NE G"
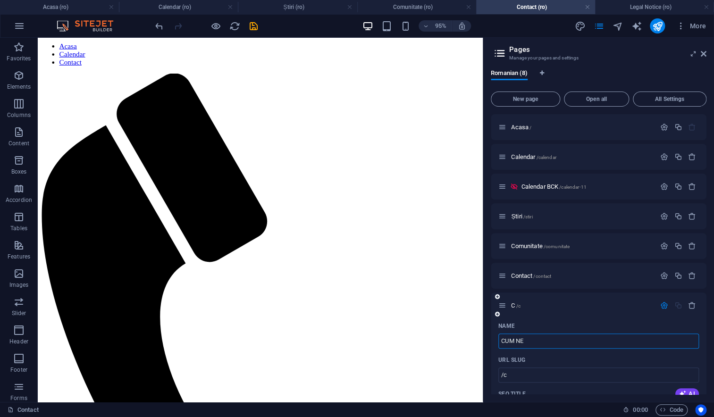
type input "/cum-ne"
type input "CUM NE"
type input "CUM NE G"
type input "/cum-ne-g"
type input "CUM NE G"
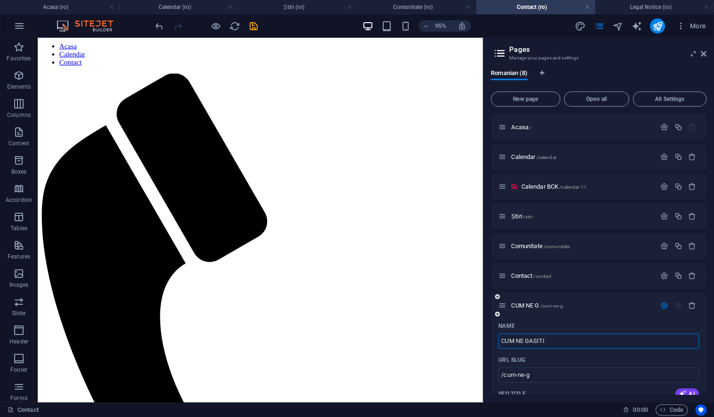
type input "CUM NE GASITI"
type input "/cum-ne-gasiti"
type input "CUM NE GASITI"
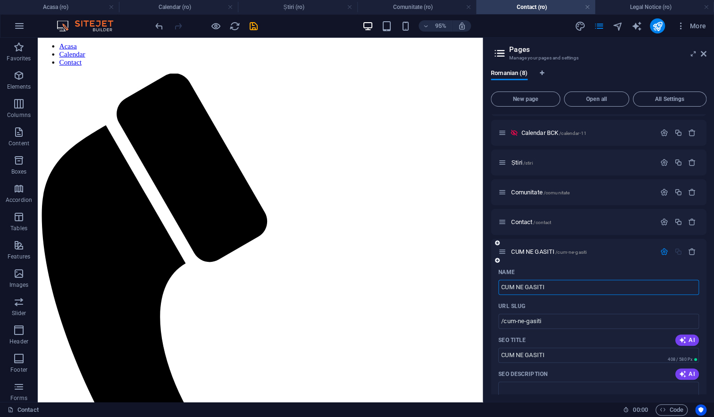
scroll to position [80, 0]
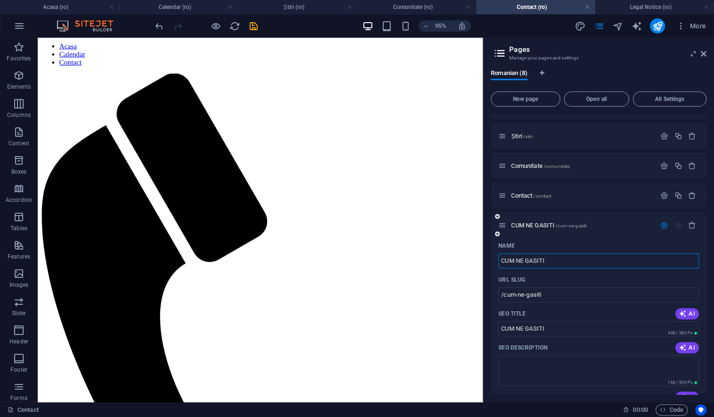
drag, startPoint x: 558, startPoint y: 261, endPoint x: 492, endPoint y: 261, distance: 66.1
click at [492, 261] on div "Name CUM NE GASITI ​ URL SLUG /cum-ne-gasiti ​ SEO Title AI CUM NE GASITI ​ 408…" at bounding box center [599, 420] width 216 height 365
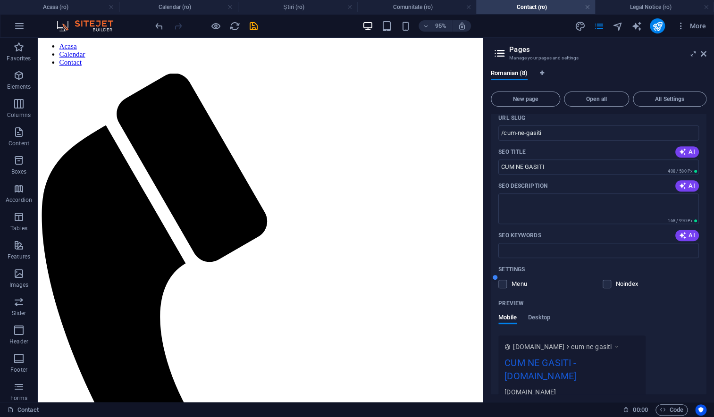
scroll to position [265, 0]
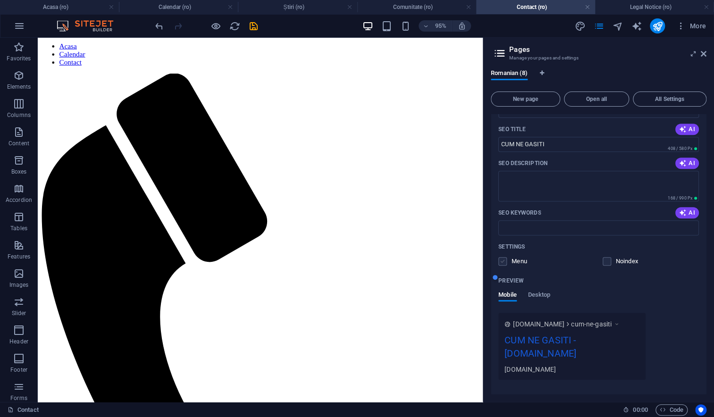
type input "CUM NE GASITI"
click at [503, 262] on label at bounding box center [502, 261] width 8 height 8
click at [0, 0] on input "checkbox" at bounding box center [0, 0] width 0 height 0
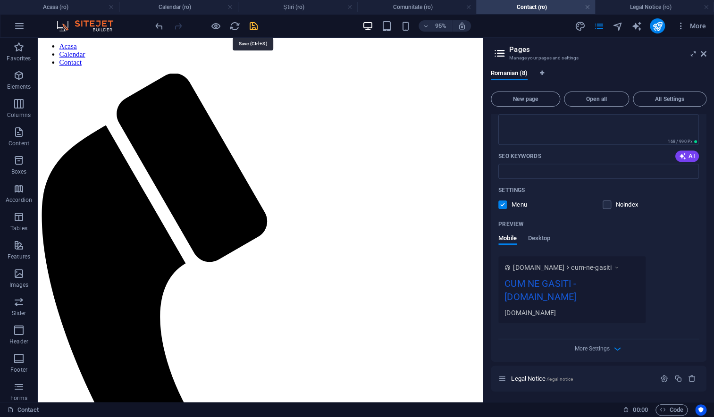
click at [253, 27] on icon "save" at bounding box center [253, 26] width 11 height 11
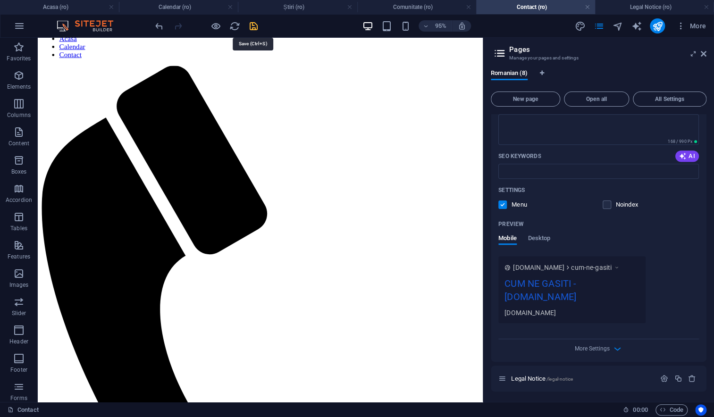
checkbox input "false"
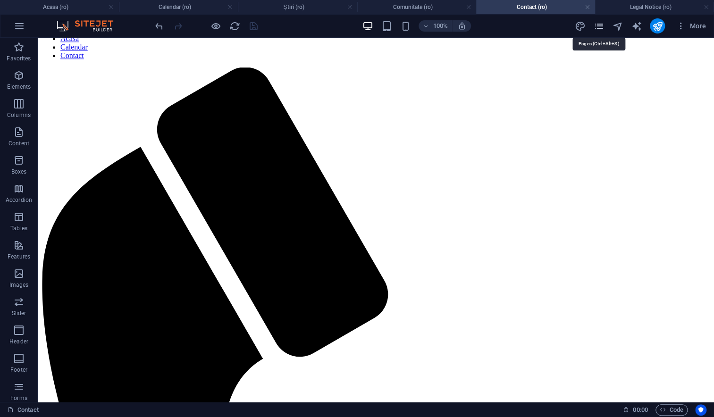
click at [595, 25] on icon "pages" at bounding box center [598, 26] width 11 height 11
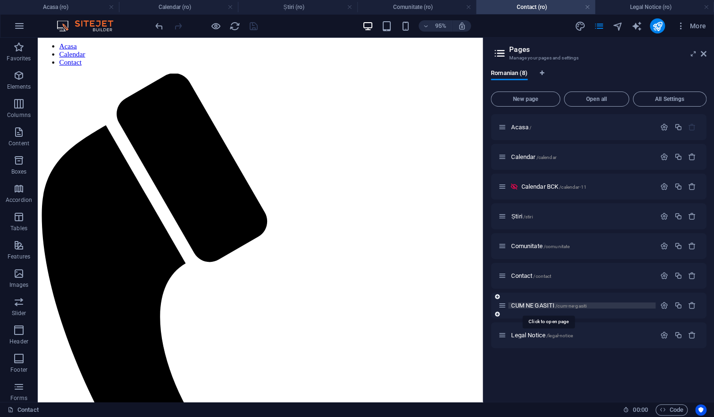
click at [538, 303] on span "CUM NE GASITI /cum-ne-gasiti" at bounding box center [549, 305] width 76 height 7
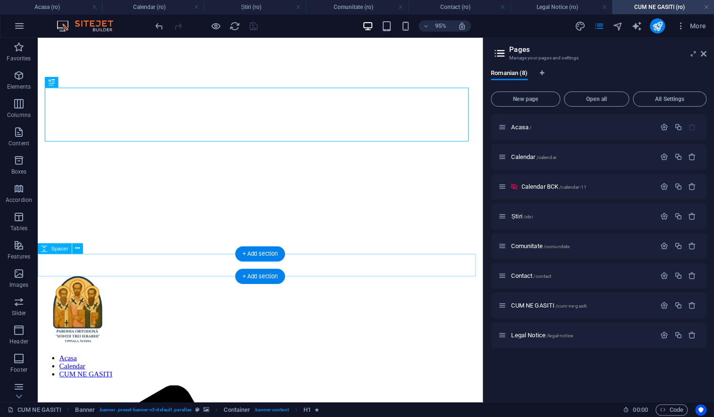
scroll to position [151, 0]
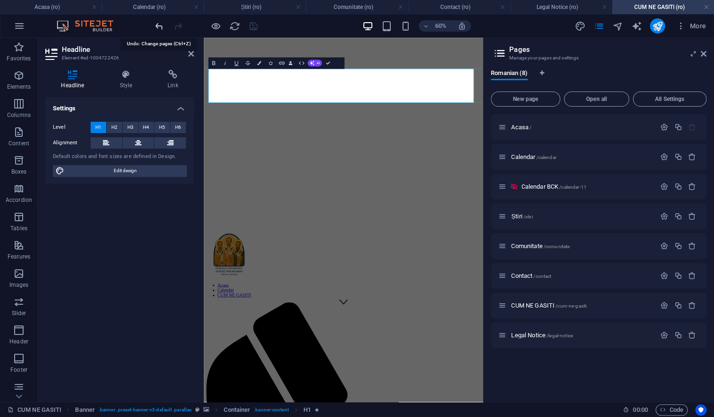
click at [159, 25] on icon "undo" at bounding box center [159, 26] width 11 height 11
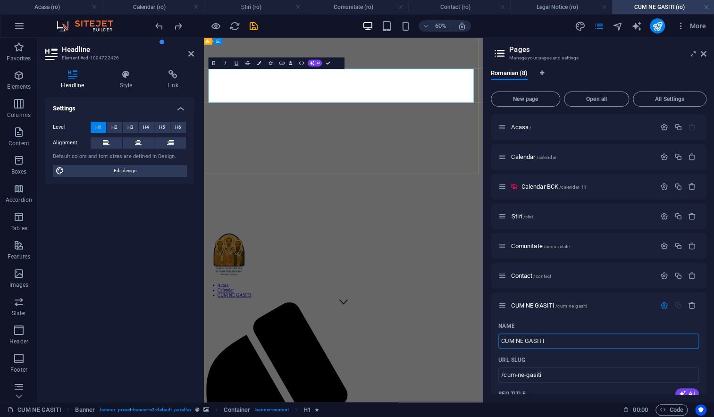
drag, startPoint x: 349, startPoint y: 135, endPoint x: 416, endPoint y: 133, distance: 67.5
copy span "găsiți"
click at [530, 340] on input "CUM NE GASITI" at bounding box center [598, 341] width 201 height 15
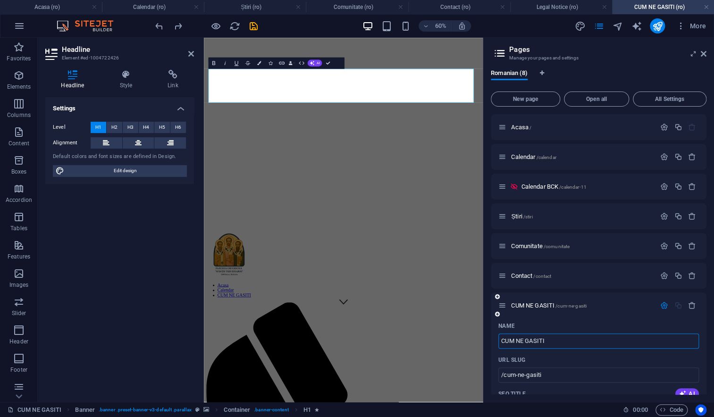
click at [526, 340] on input "CUM NE GASITI" at bounding box center [598, 341] width 201 height 15
type input "CUM NE"
type input "/cum-ne"
type input "CUM NE"
type input "CUM NE găsiți"
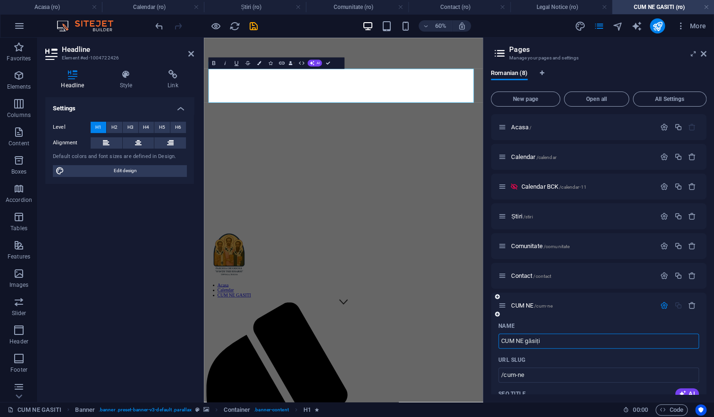
type input "/cum-ne-gasiti"
type input "CUM NE găsiți"
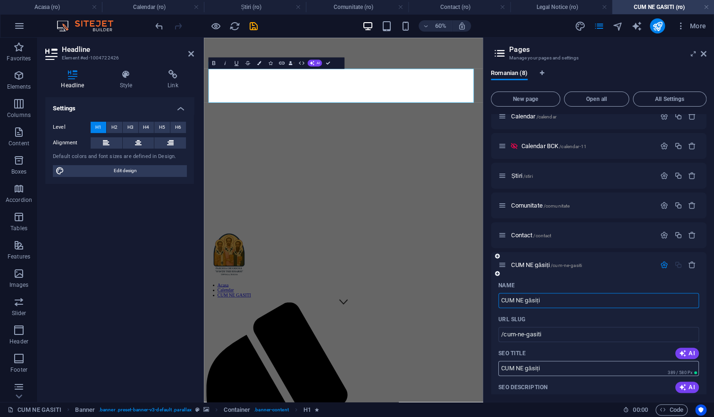
scroll to position [38, 0]
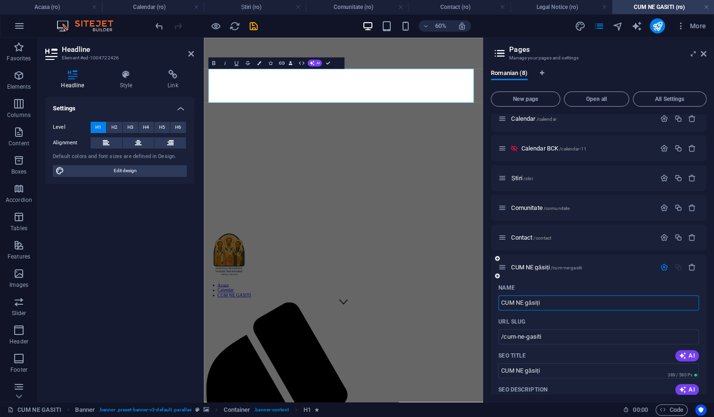
drag, startPoint x: 527, startPoint y: 302, endPoint x: 547, endPoint y: 302, distance: 19.8
click at [547, 302] on input "CUM NE găsiți" at bounding box center [598, 302] width 201 height 15
type input "CUM NE"
type input "/cum-ne"
type input "CUM NE"
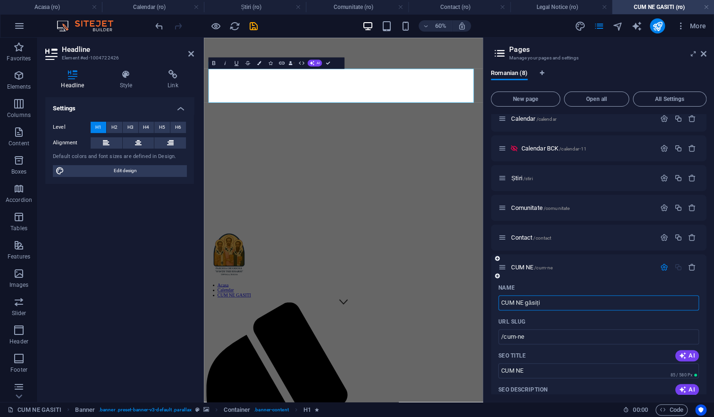
type input "CUM NE găsiți"
type input "/cum-ne-gasiti"
type input "CUM NE găsiți"
type input "CUM NE"
type input "/cum-ne"
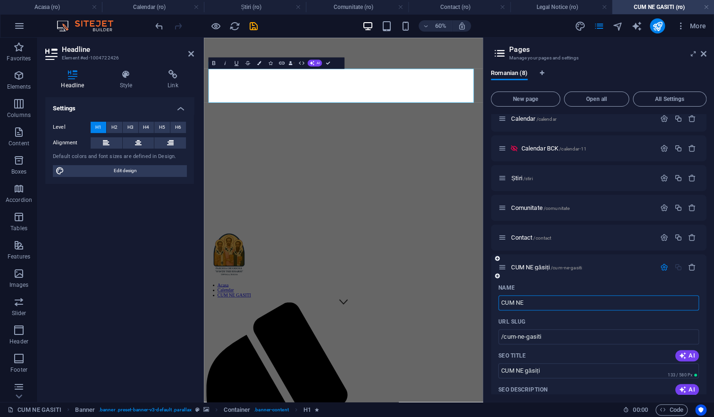
type input "CUM NE"
type input "CUM NE GASITI"
type input "/cum-ne-gasiti"
type input "CUM NE GASITI"
click at [533, 303] on input "CUM NE GASITI" at bounding box center [598, 302] width 201 height 15
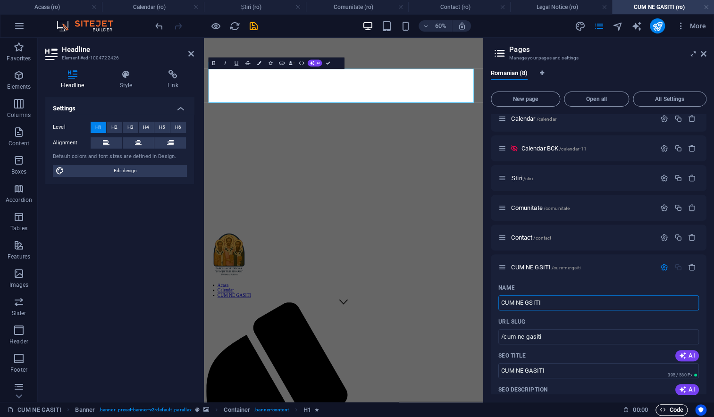
type input "CUM NE GSITI"
type input "/cum-ne-gsiti"
type input "CUM NE GSITI"
type input "CUM NE GöSITI"
type input "/cum-ne-goesiti"
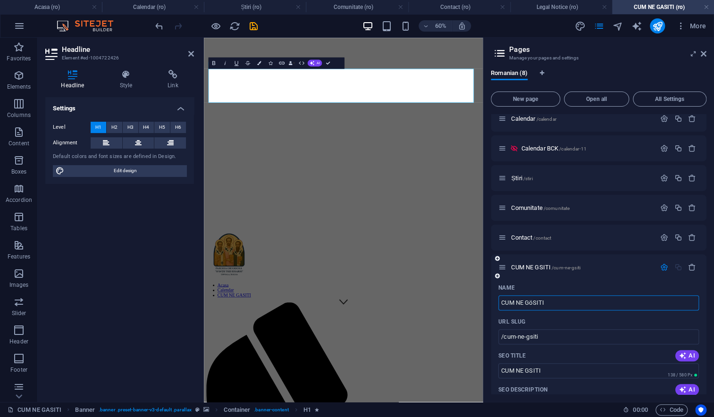
type input "CUM NE GöSITI"
type input "CUM NE GSITI"
type input "/cum-ne-gsiti"
type input "CUM NE GSITI"
type input "CUM NE GÖSITI"
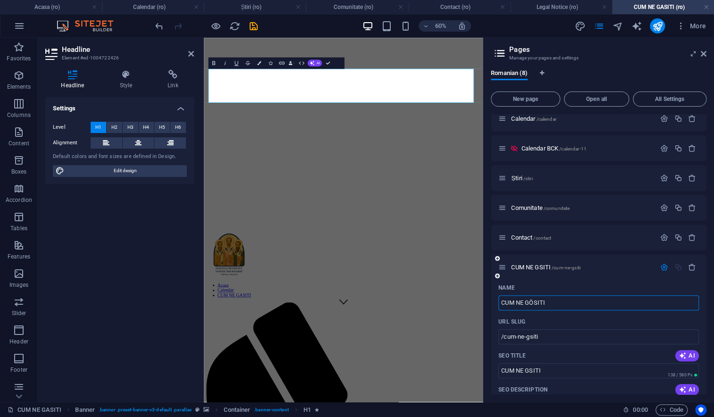
type input "/cum-ne-goesiti"
type input "CUM NE GÖSITI"
type input "CUM NE GÄSITI"
type input "/cum-ne-gsiti"
type input "CUM NE GSITI"
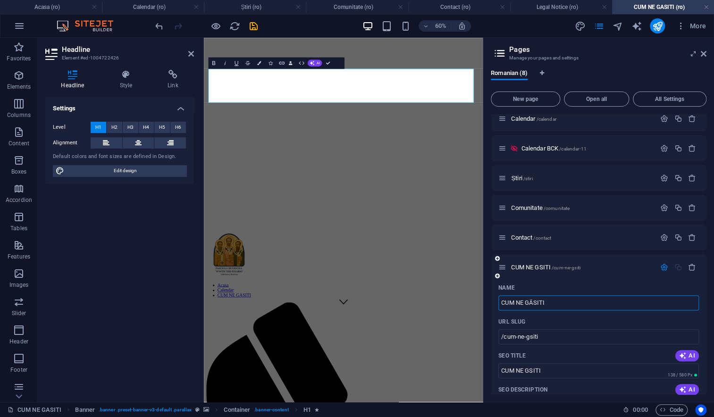
type input "CUM NE GÄSITI"
type input "/cum-ne-gaesiti"
type input "CUM NE GÄSITI"
type input "CUM NE GÅSITI"
type input "/cum-ne-gsiti"
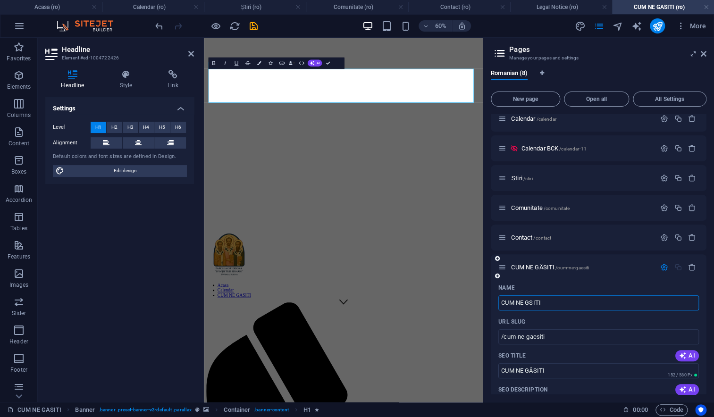
type input "CUM NE GSITI"
type input "CUM NE GÅSITI"
type input "/cum-ne-gasiti"
type input "CUM NE GÅSITI"
type input "CUM NE GSITI"
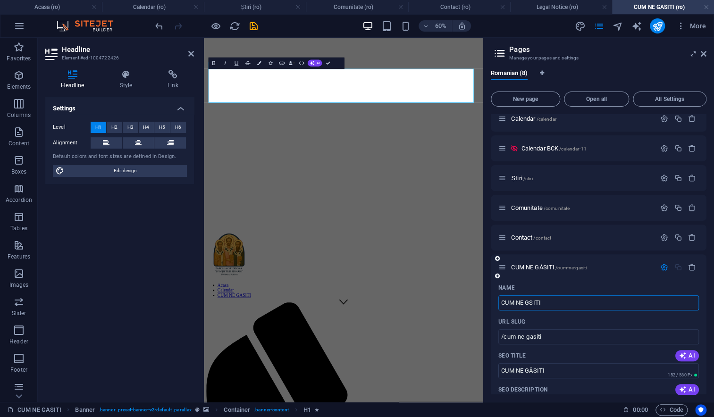
type input "/cum-ne-gsiti"
type input "CUM NE GSITI"
type input "CUM NE GȚSITI"
type input "/cum-ne-gtsiti"
type input "CUM NE GȚSITI"
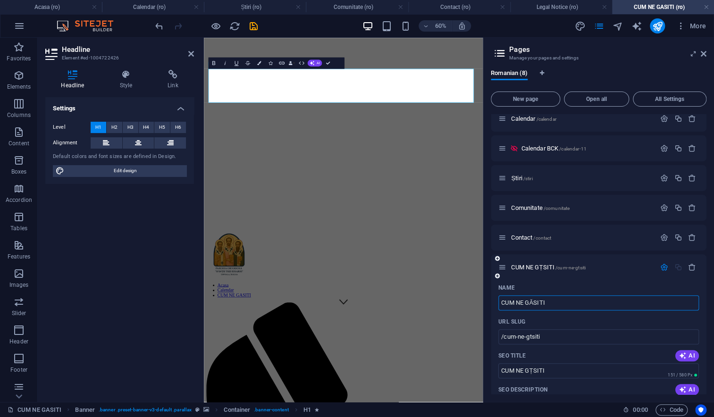
type input "CUM NE GĂSITI"
type input "/cum-ne-gasiti"
type input "CUM NE GĂSITI"
drag, startPoint x: 542, startPoint y: 302, endPoint x: 569, endPoint y: 320, distance: 32.6
click at [542, 303] on input "CUM NE GĂSITI" at bounding box center [598, 302] width 201 height 15
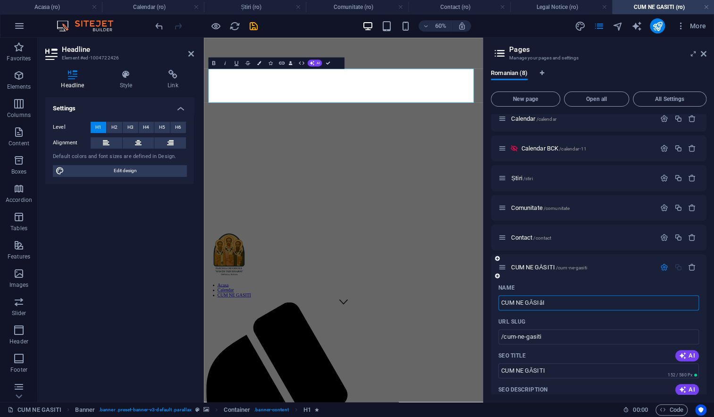
type input "CUM NE GĂSII"
type input "/cum-ne-gasiai"
type input "CUM NE GĂSIâI"
type input "CUM NE GĂSIțI"
type input "/cum-ne-gasii"
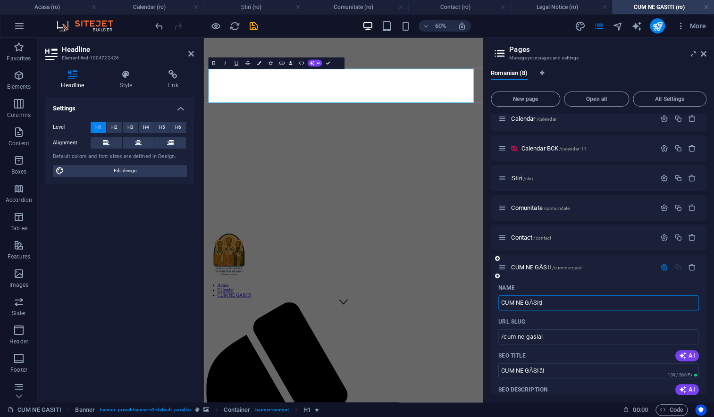
type input "CUM NE GĂSII"
type input "CUM NE GĂSIțI"
type input "/cum-ne-gasiti"
type input "CUM NE GĂSIțI"
type input "CUM NE GĂSIȚI"
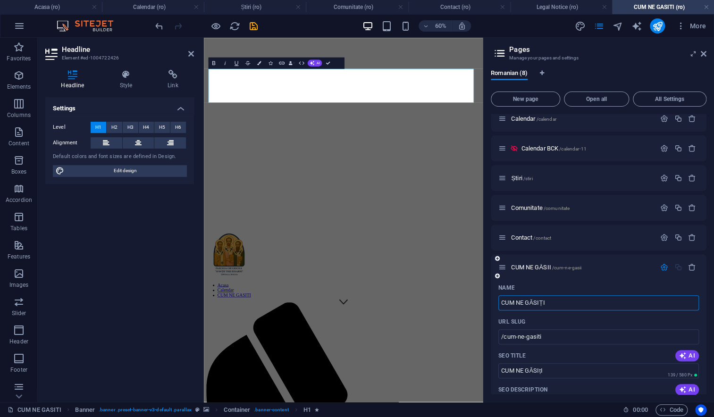
type input "/cum-ne-gasii"
type input "CUM NE GĂSII"
type input "CUM NE GĂSIȚI"
type input "/cum-ne-gasiti"
type input "CUM NE GĂSIȚI"
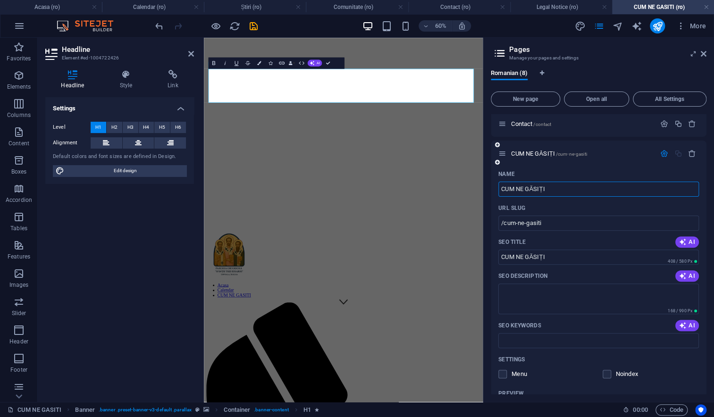
scroll to position [166, 0]
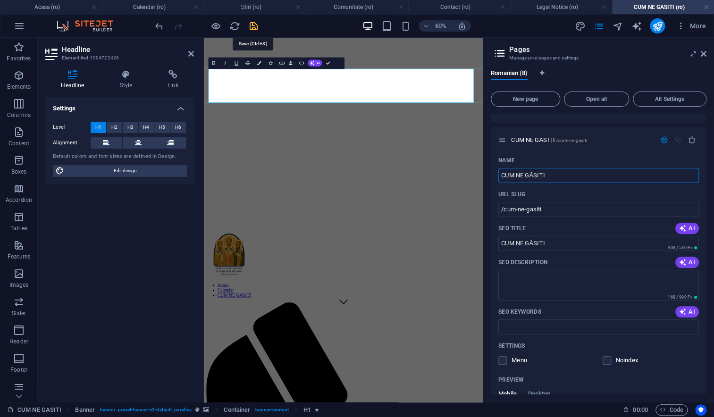
type input "CUM NE GĂSIȚI"
click at [252, 23] on icon "save" at bounding box center [253, 26] width 11 height 11
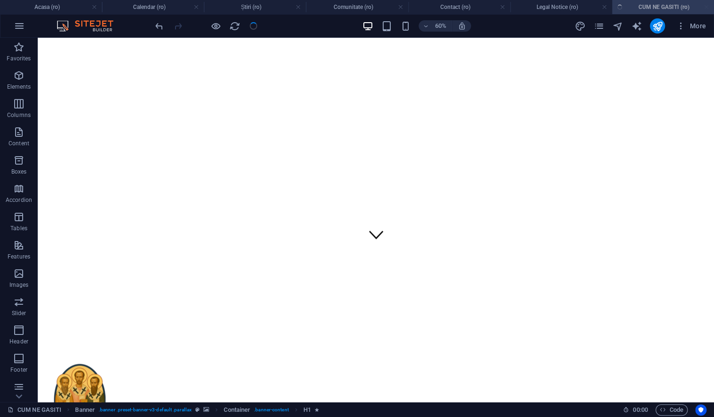
checkbox input "false"
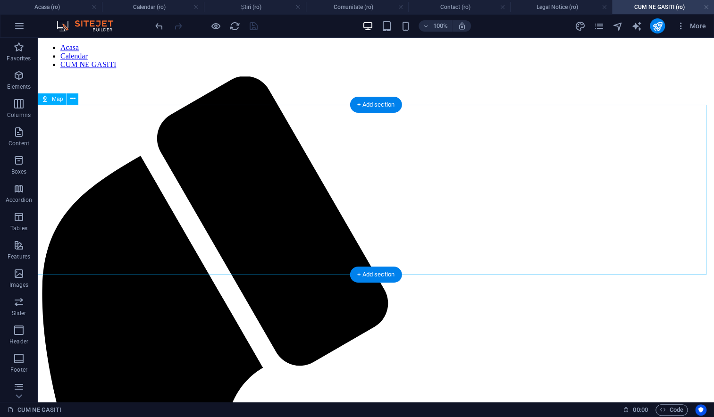
scroll to position [525, 0]
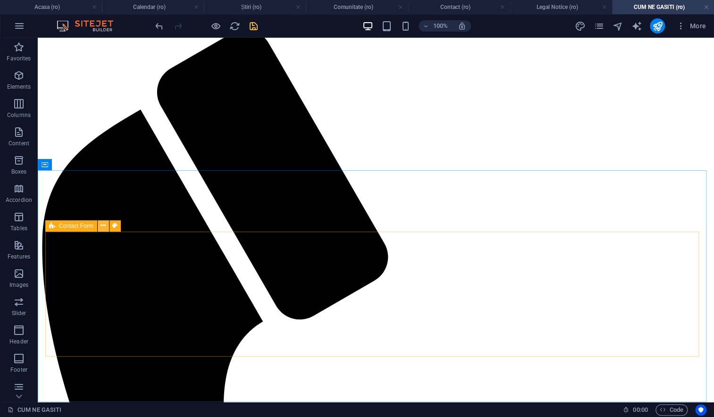
click at [103, 228] on icon at bounding box center [103, 226] width 5 height 10
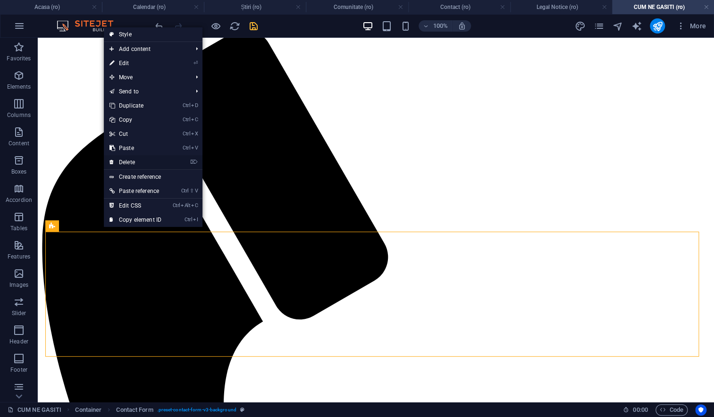
click at [133, 163] on link "⌦ Delete" at bounding box center [135, 162] width 63 height 14
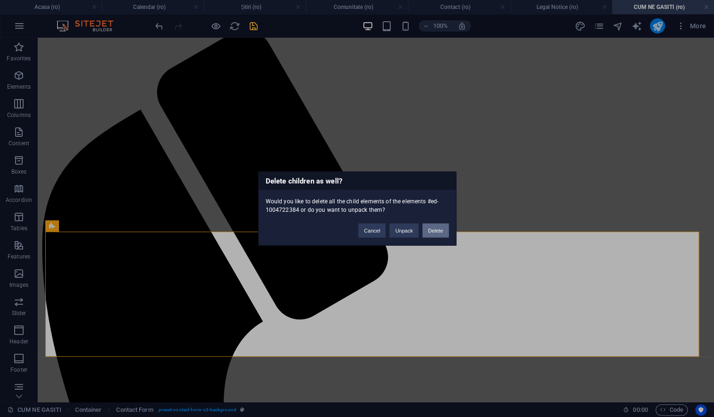
click at [433, 235] on button "Delete" at bounding box center [435, 231] width 26 height 14
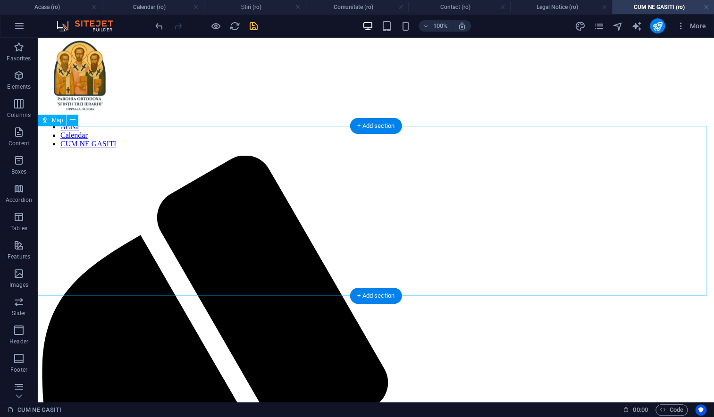
scroll to position [0, 0]
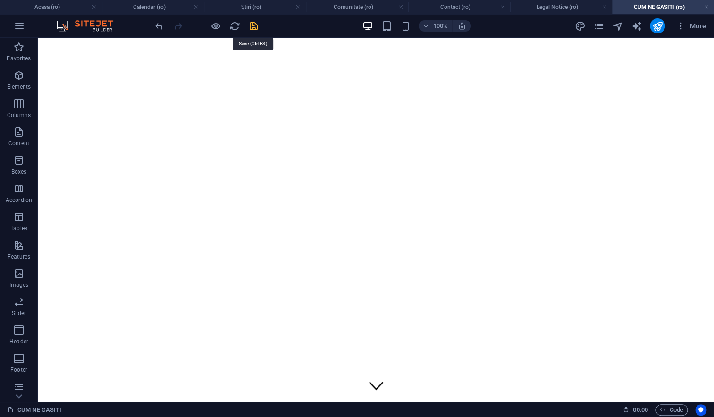
click at [252, 24] on icon "save" at bounding box center [253, 26] width 11 height 11
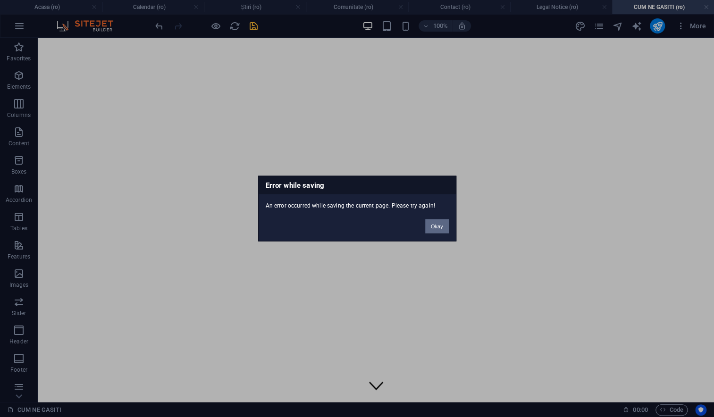
click at [439, 228] on button "Okay" at bounding box center [437, 226] width 24 height 14
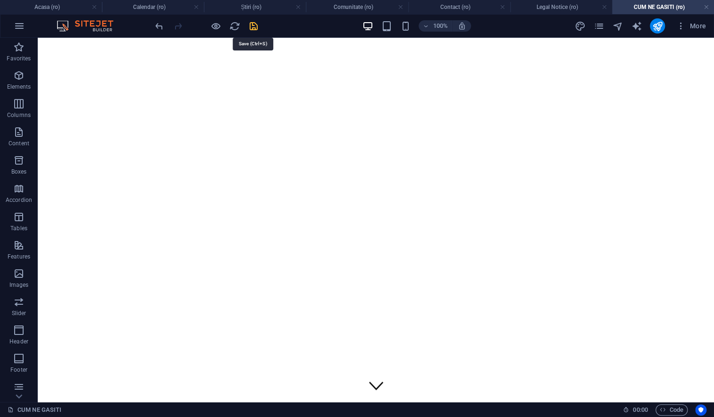
click at [253, 25] on icon "save" at bounding box center [253, 26] width 11 height 11
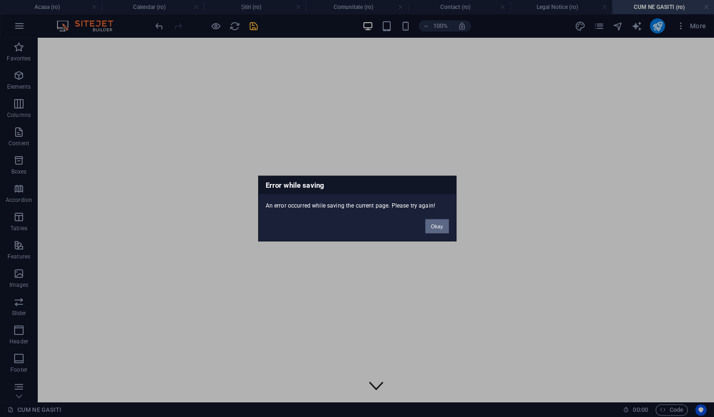
click at [437, 225] on button "Okay" at bounding box center [437, 226] width 24 height 14
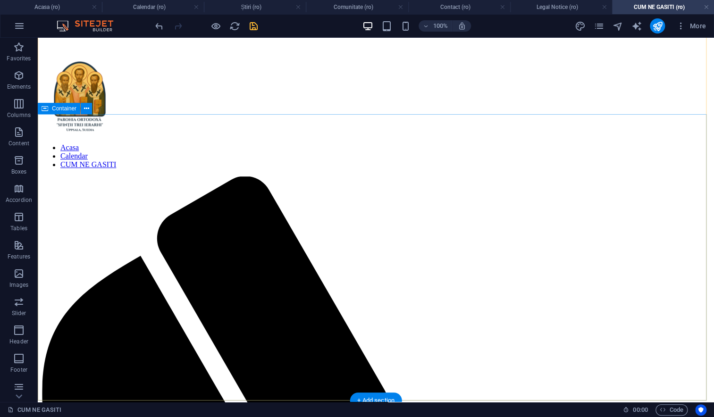
scroll to position [377, 0]
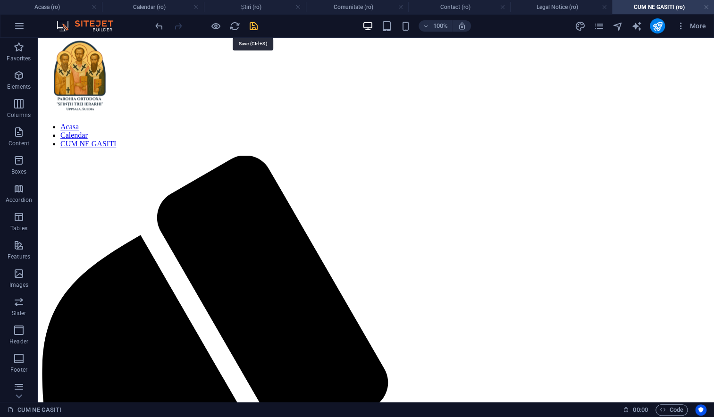
click at [252, 24] on icon "save" at bounding box center [253, 26] width 11 height 11
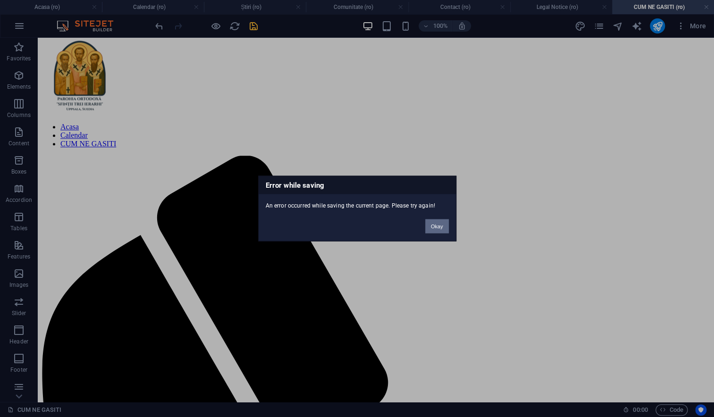
click at [442, 223] on button "Okay" at bounding box center [437, 226] width 24 height 14
